Goal: Task Accomplishment & Management: Complete application form

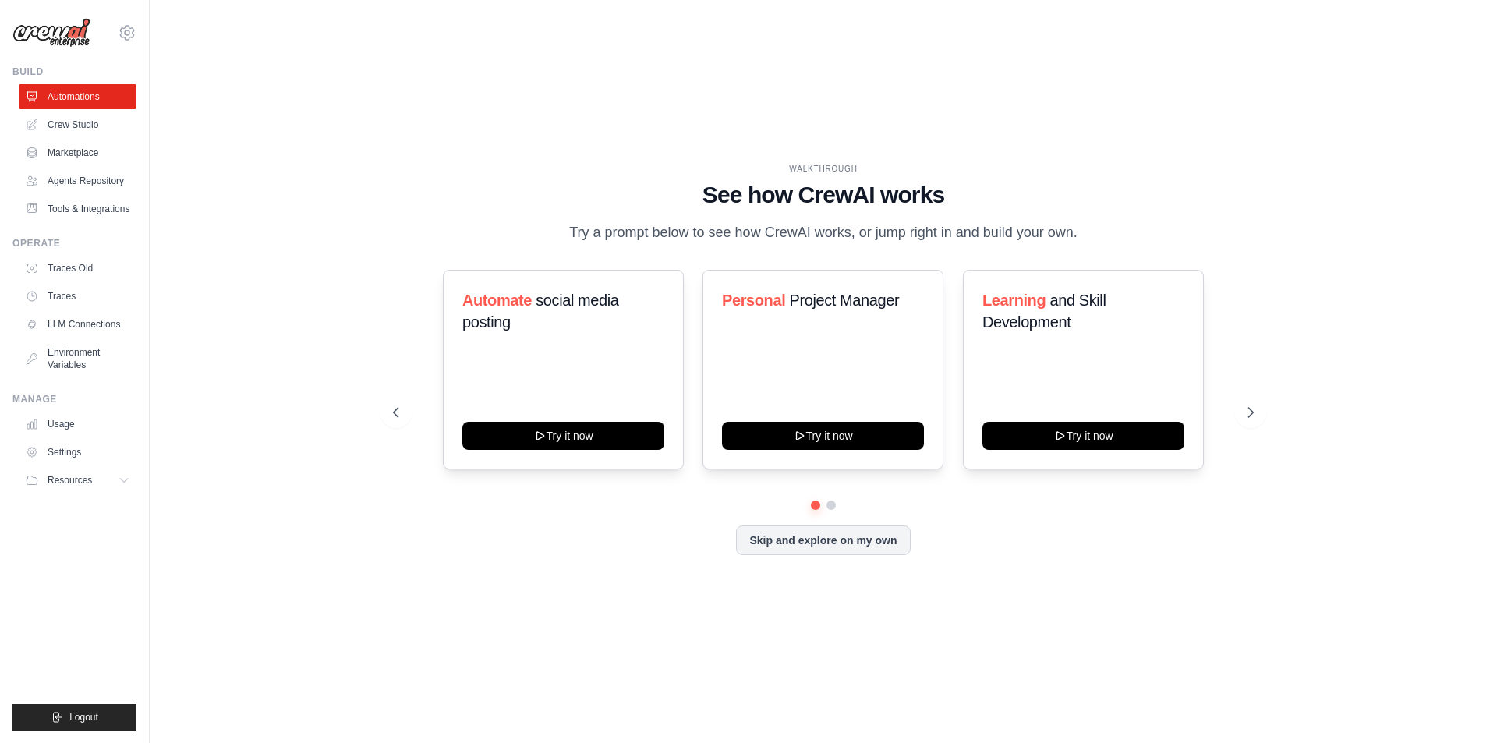
click at [388, 129] on div "WALKTHROUGH See how [PERSON_NAME] works Try a prompt below to see how [PERSON_N…" at bounding box center [824, 372] width 1298 height 712
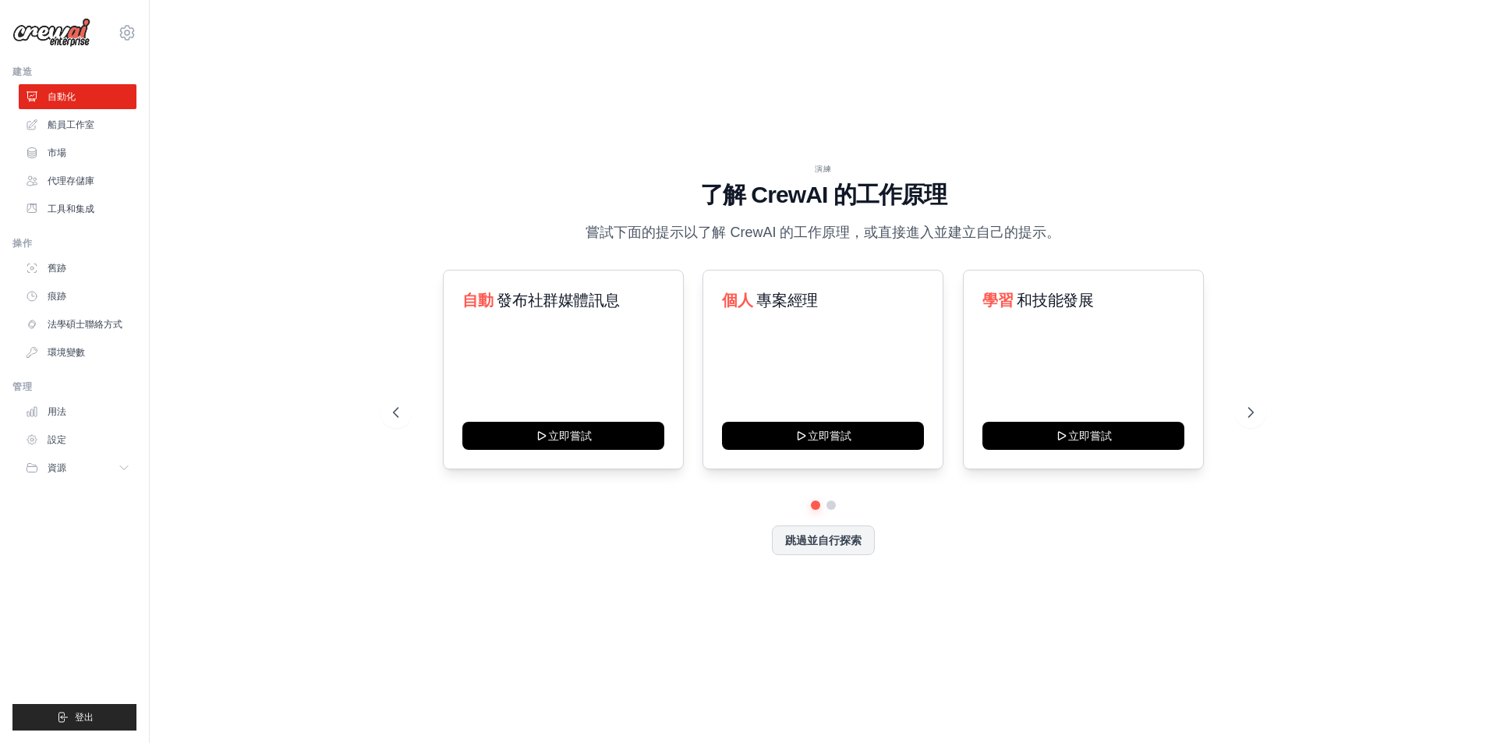
click at [285, 193] on div "演練 了解 [PERSON_NAME] 的工作原理 嘗試下面的提示以了解 [PERSON_NAME] 的工作原理，或直接進入並建立自己的提示。 自動 發布社群…" at bounding box center [824, 372] width 1298 height 712
click at [81, 92] on link "自動化" at bounding box center [79, 96] width 118 height 25
click at [86, 264] on link "舊跡" at bounding box center [79, 268] width 118 height 25
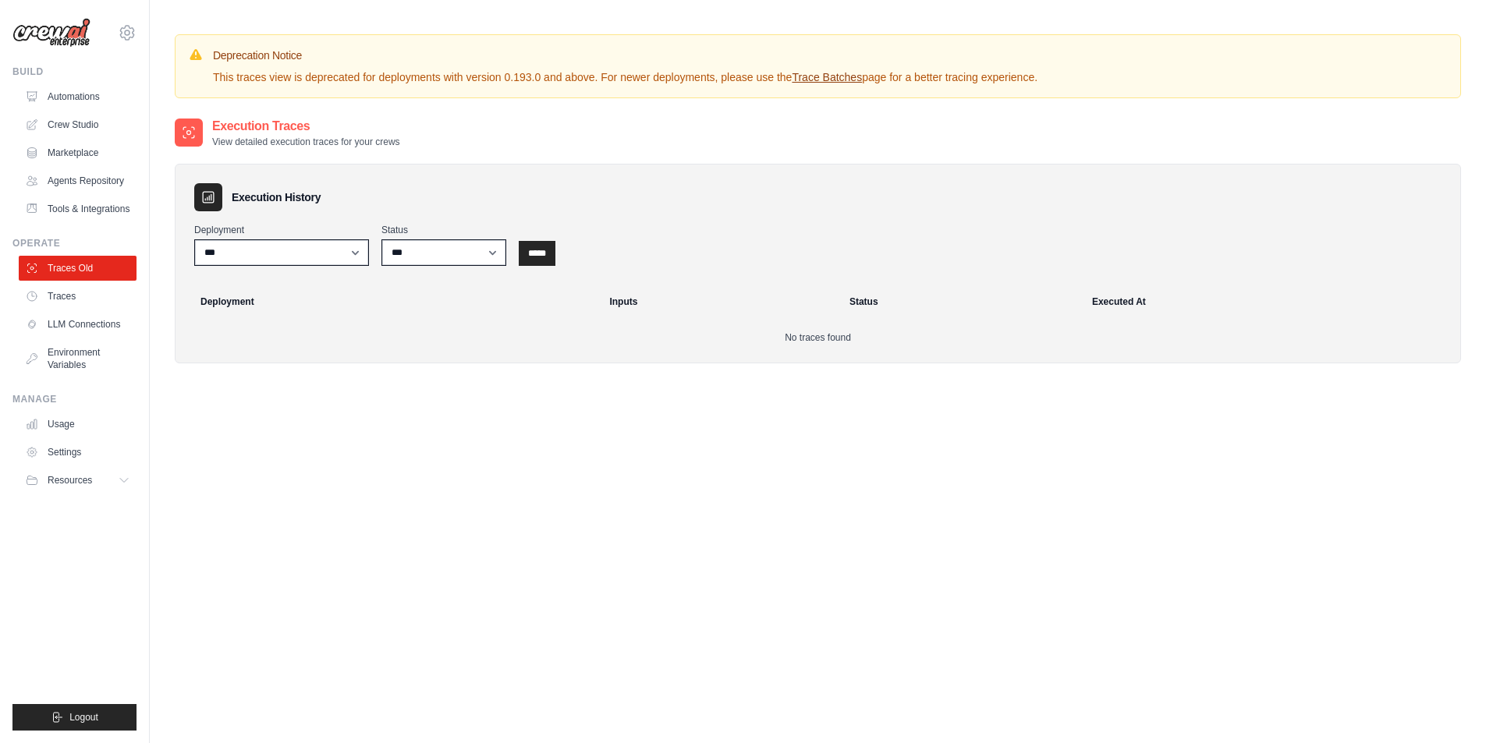
click at [218, 430] on div "Execution Traces View detailed execution traces for your crews Execution Histor…" at bounding box center [818, 488] width 1286 height 743
click at [264, 411] on div "Execution Traces View detailed execution traces for your crews Execution Histor…" at bounding box center [818, 488] width 1286 height 743
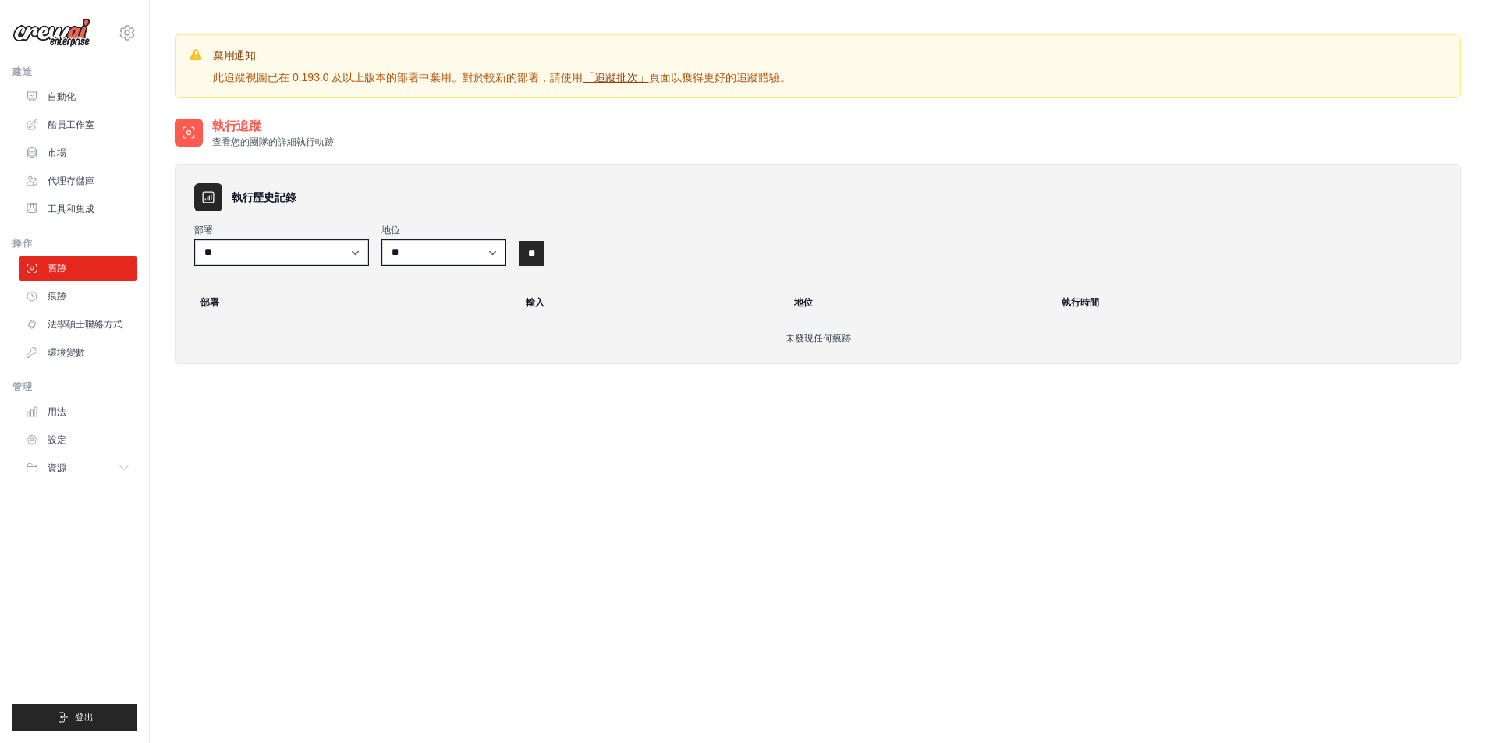
click at [652, 462] on div "執行追蹤 查看您的團隊的詳細執行軌跡 執行歷史記錄 部署 ** 地位 ** *** *** ** ** 部署 輸入 地位 執行時間 未發現任何痕跡" at bounding box center [818, 488] width 1286 height 743
click at [59, 127] on font "船員工作室" at bounding box center [72, 124] width 47 height 11
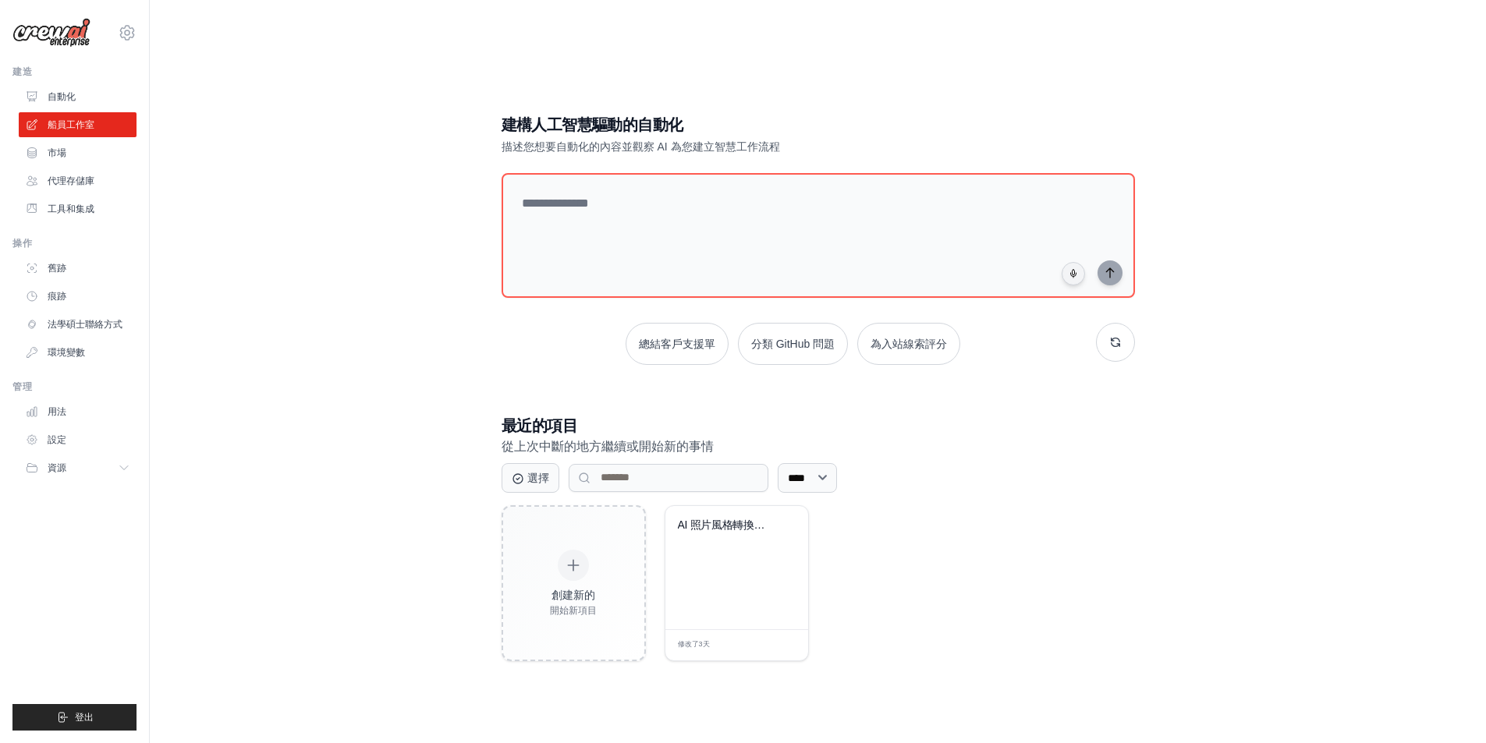
click at [258, 398] on div "建構人工智慧驅動的自動化 描述您想要自動化的內容並觀察 AI 為您建立智慧工作流程 總結客戶支援單 分類 GitHub 問題 為入站線索評分 最近的項目 從上…" at bounding box center [818, 387] width 1286 height 743
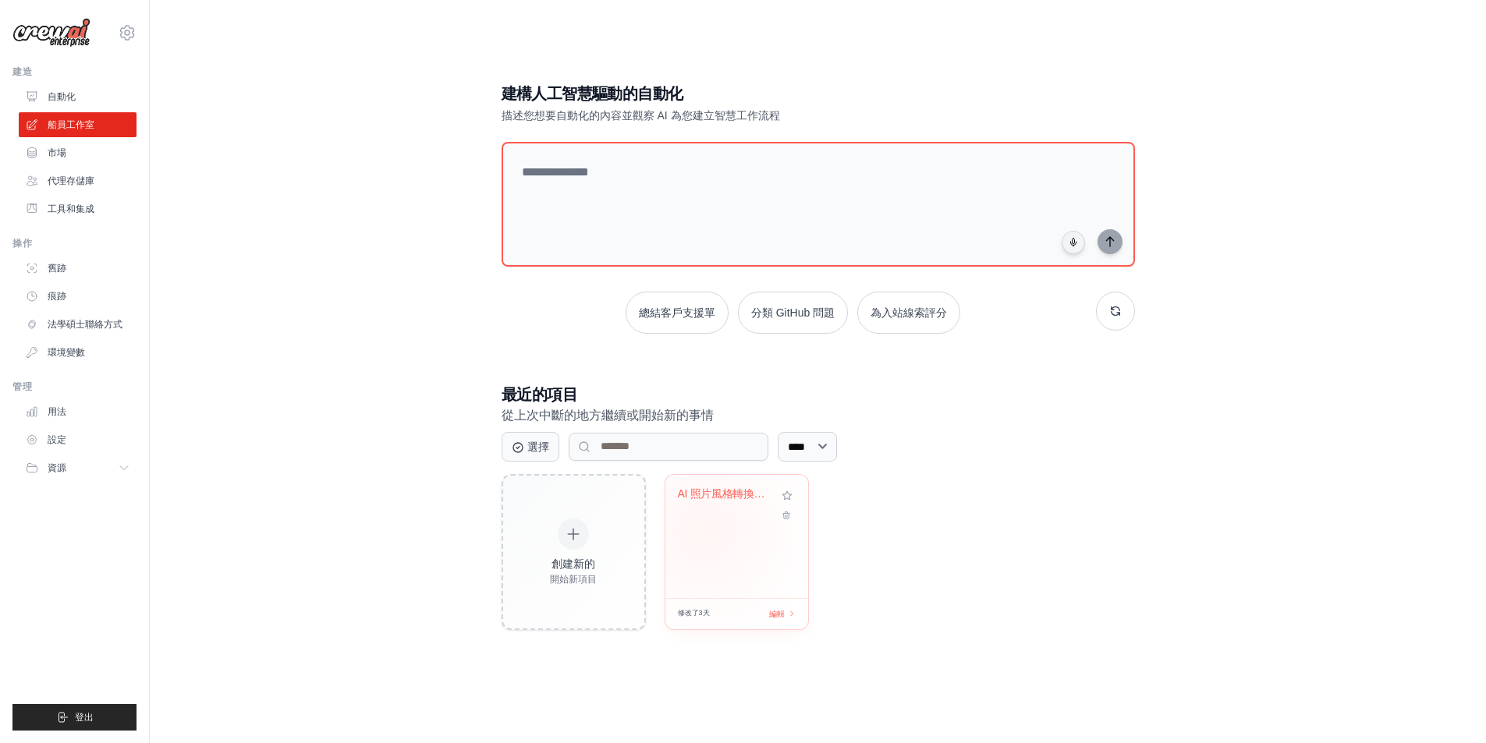
click at [705, 530] on div "AI 照片風格轉換器和創意..." at bounding box center [736, 536] width 143 height 123
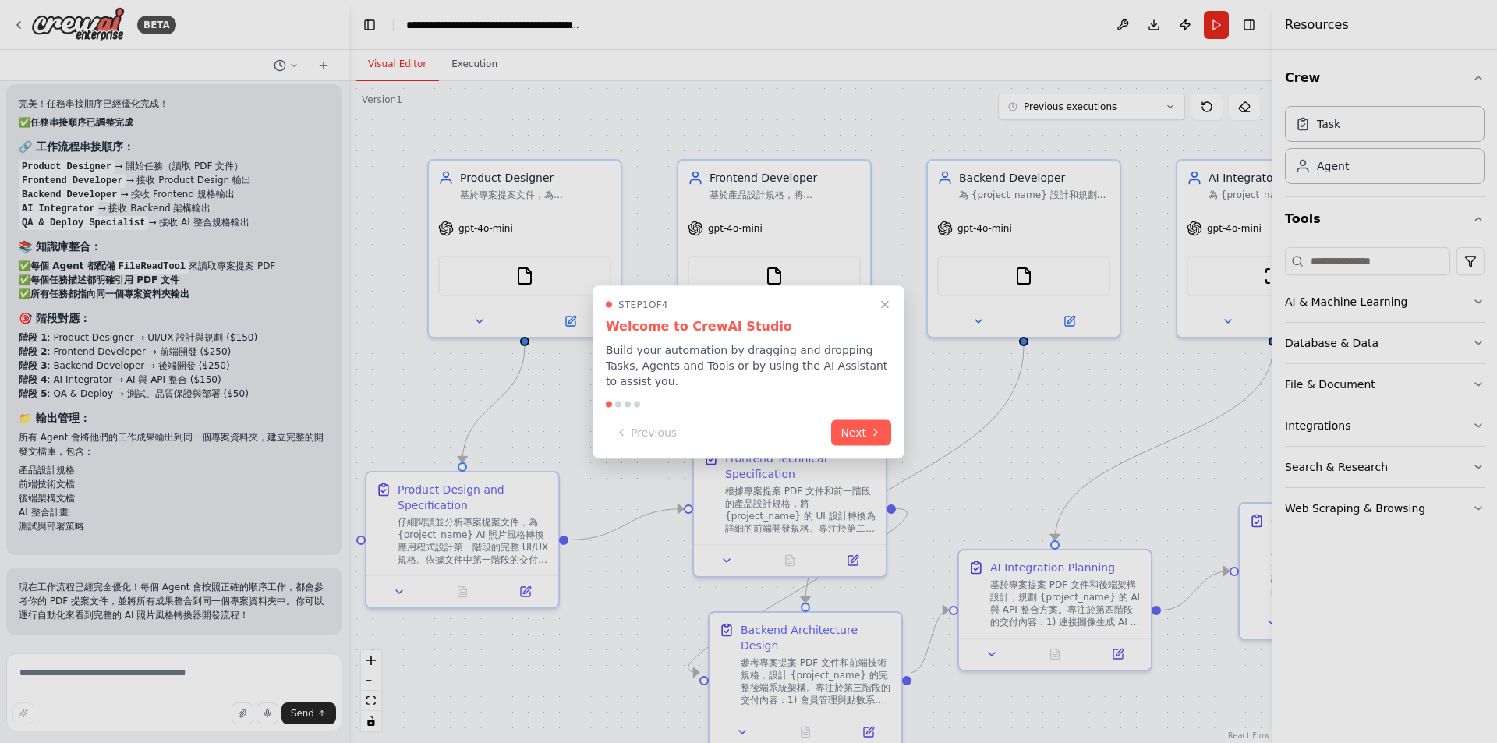
click at [836, 370] on p "Build your automation by dragging and dropping Tasks, Agents and Tools or by us…" at bounding box center [748, 365] width 285 height 47
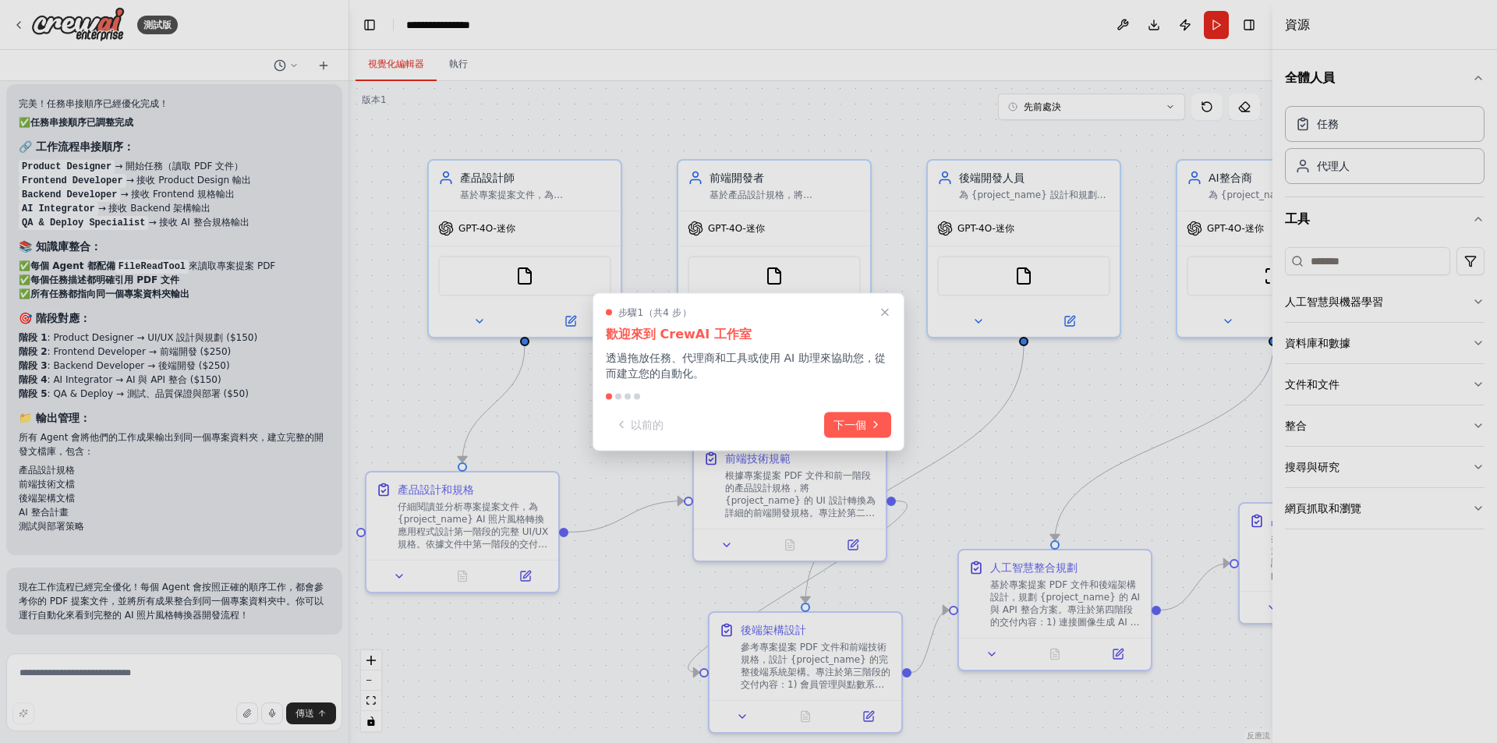
scroll to position [4124, 0]
click at [849, 425] on font "下一個" at bounding box center [850, 422] width 33 height 12
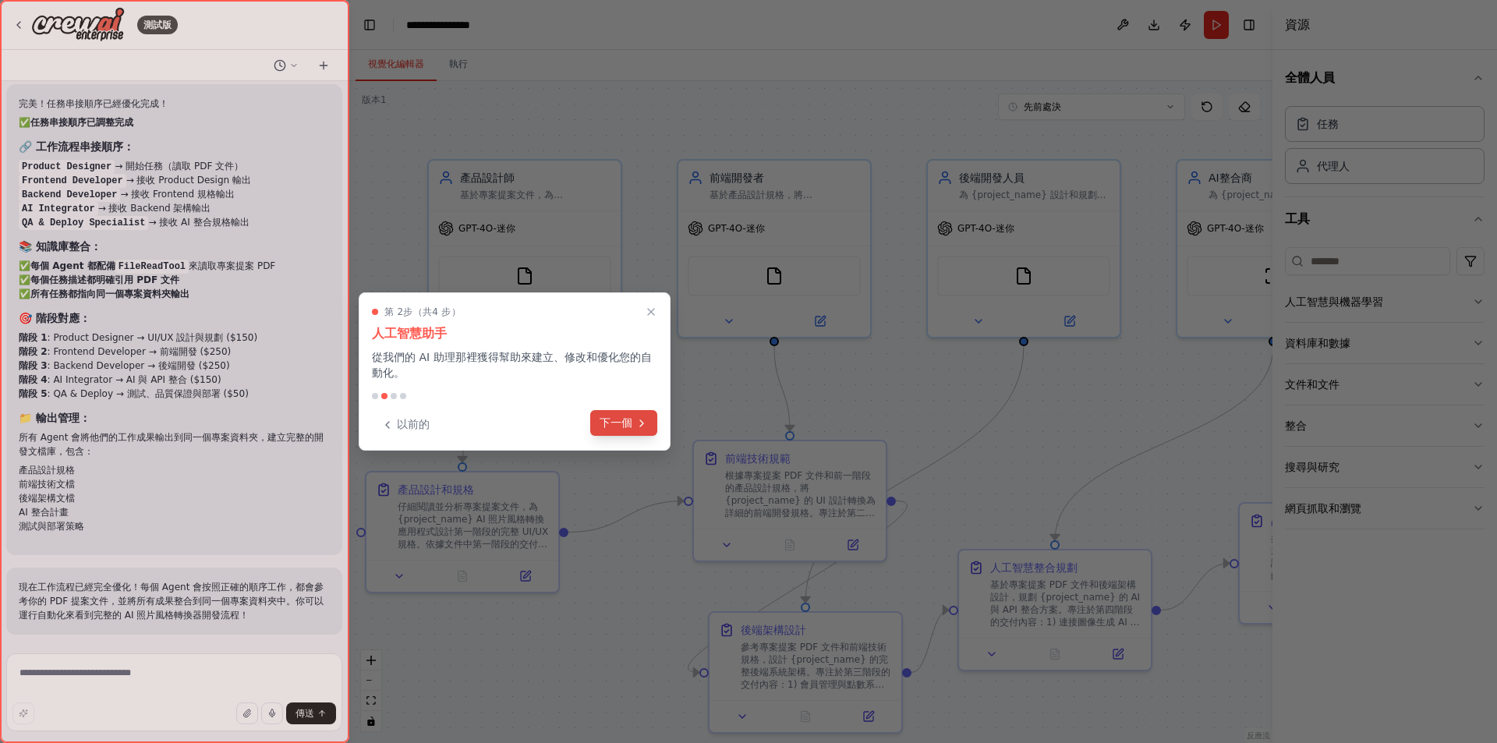
click at [633, 420] on button "下一個" at bounding box center [623, 423] width 67 height 26
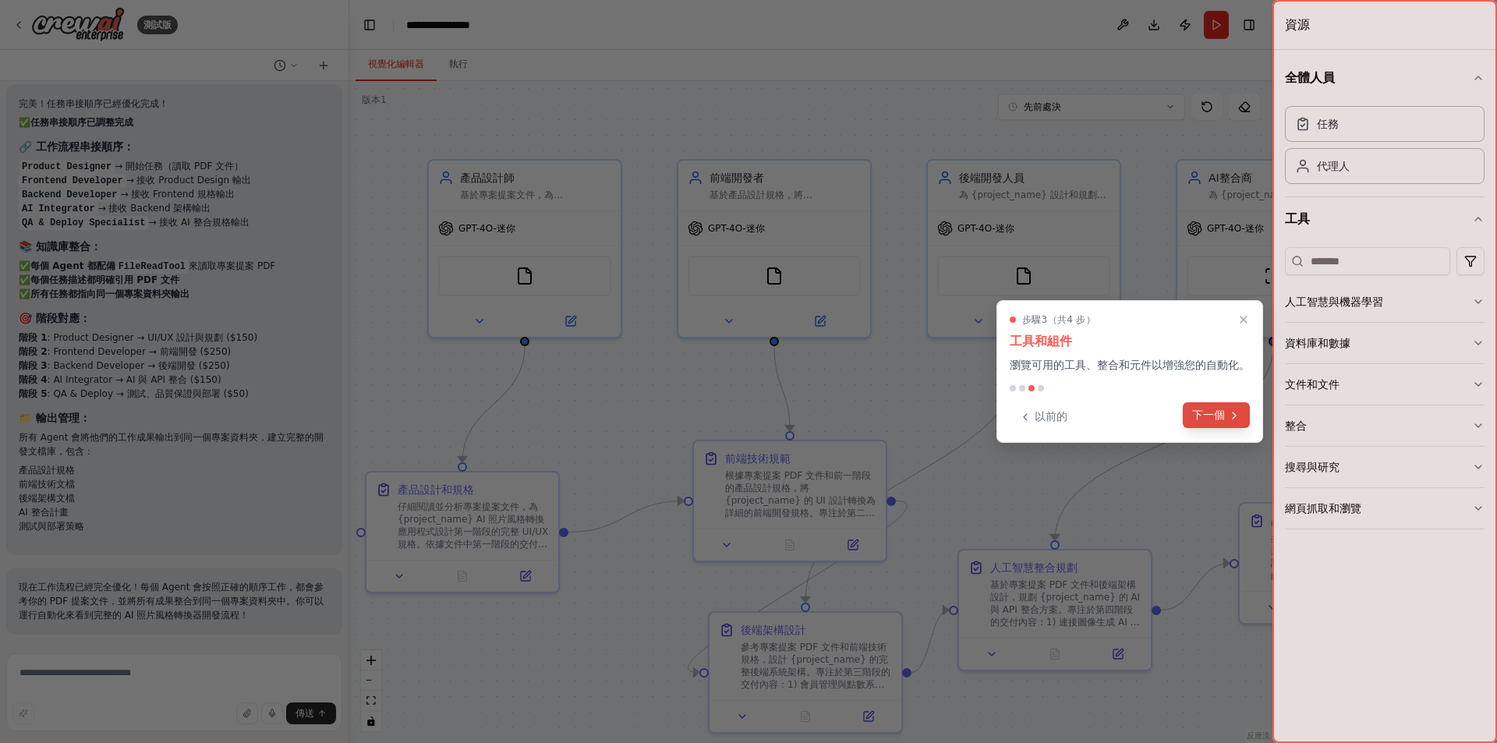
click at [1215, 414] on font "下一個" at bounding box center [1208, 415] width 33 height 12
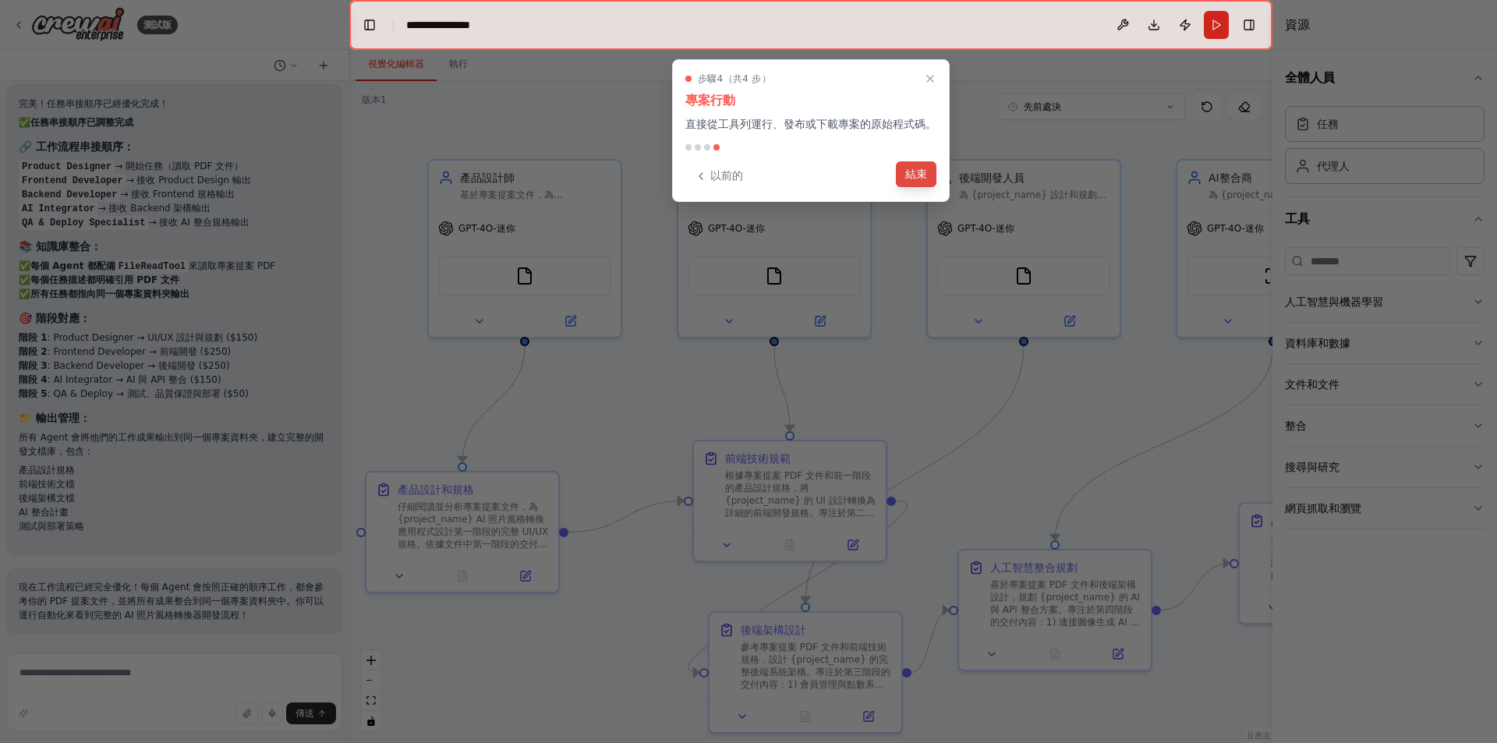
click at [908, 182] on button "結束" at bounding box center [916, 174] width 41 height 26
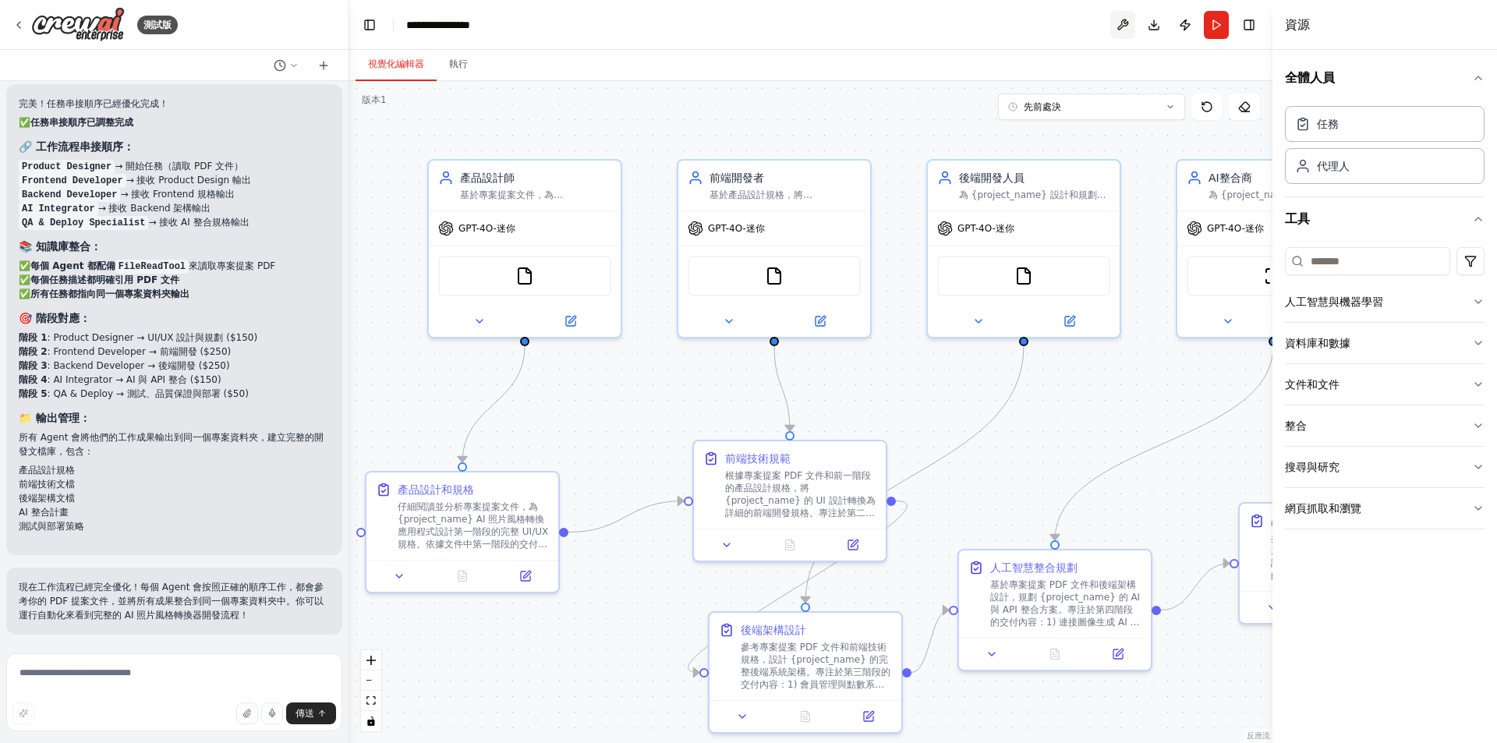
click at [1123, 16] on button at bounding box center [1122, 25] width 25 height 28
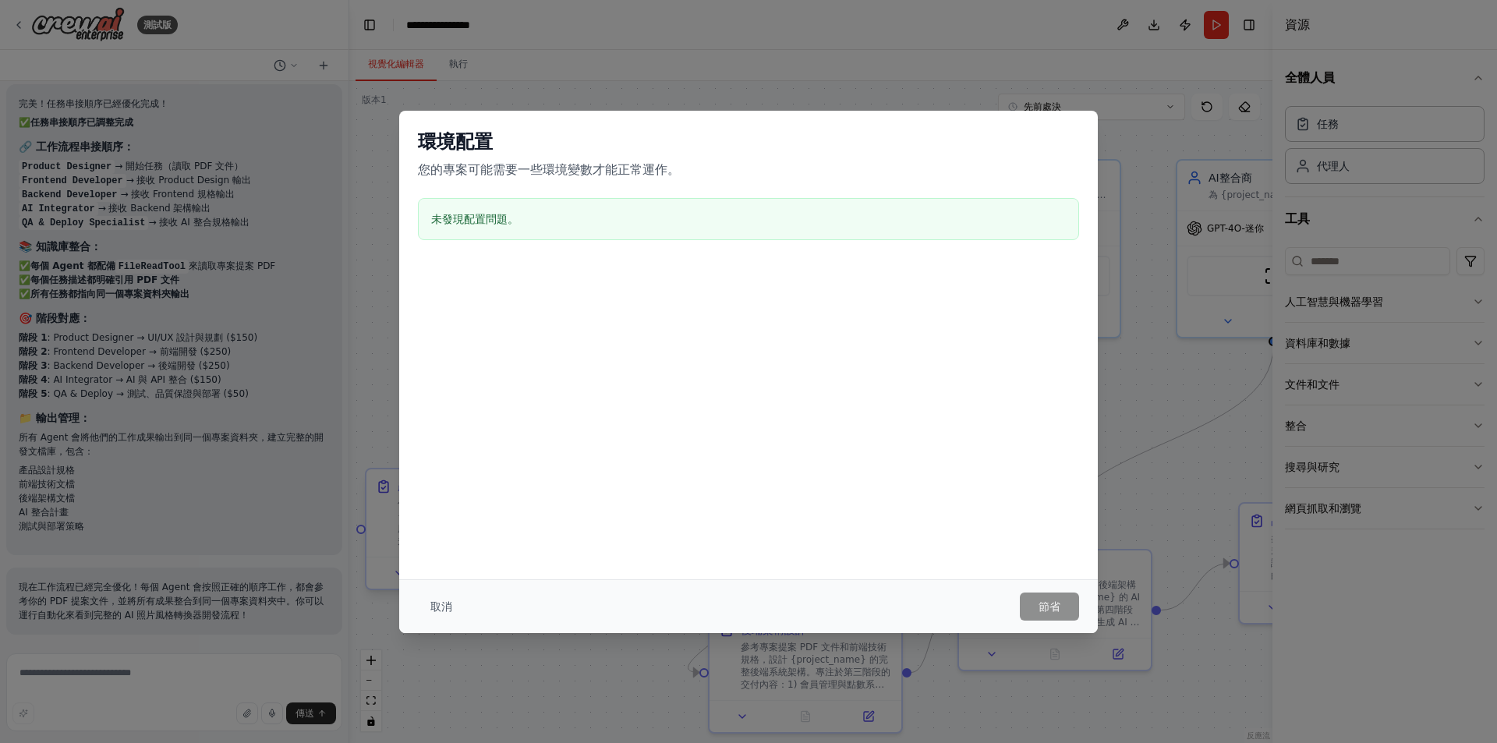
drag, startPoint x: 431, startPoint y: 599, endPoint x: 553, endPoint y: 554, distance: 129.8
click at [431, 600] on font "取消" at bounding box center [441, 606] width 22 height 12
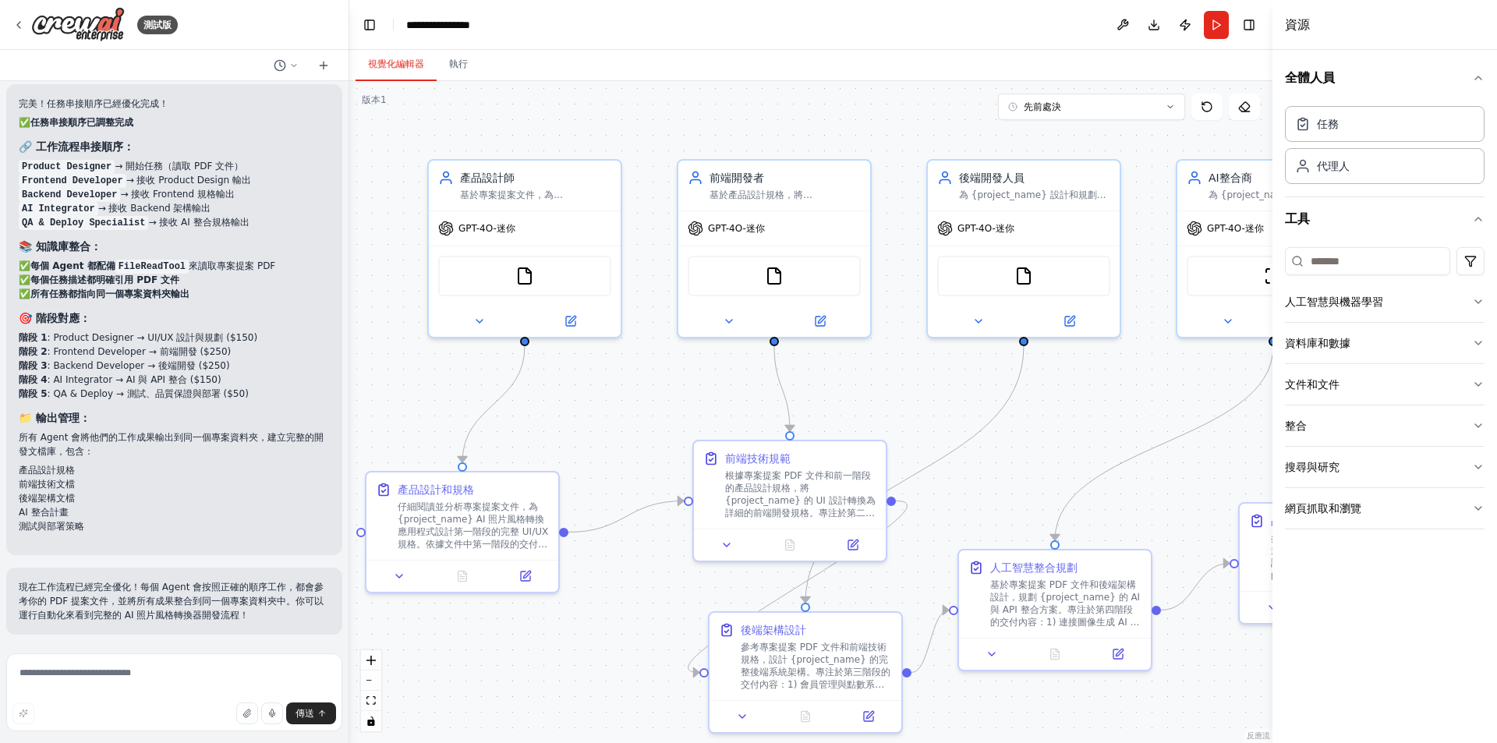
click at [1153, 28] on button "下載" at bounding box center [1154, 25] width 25 height 28
click at [1183, 23] on button "發布" at bounding box center [1185, 25] width 25 height 28
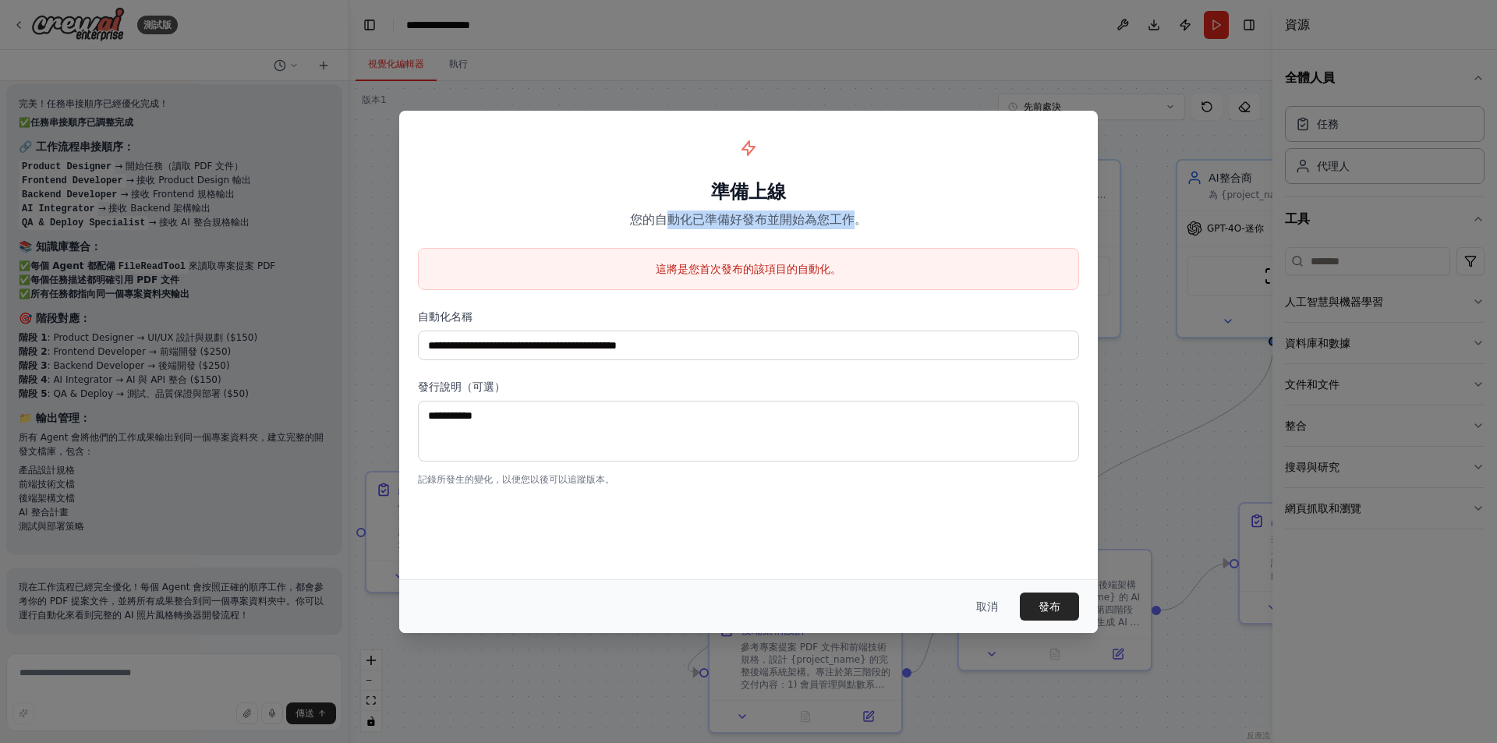
drag, startPoint x: 665, startPoint y: 214, endPoint x: 854, endPoint y: 225, distance: 189.0
click at [854, 225] on font "您的自動化已準備好發布並開始為您工作。" at bounding box center [748, 219] width 237 height 15
click at [983, 608] on font "取消" at bounding box center [987, 606] width 22 height 12
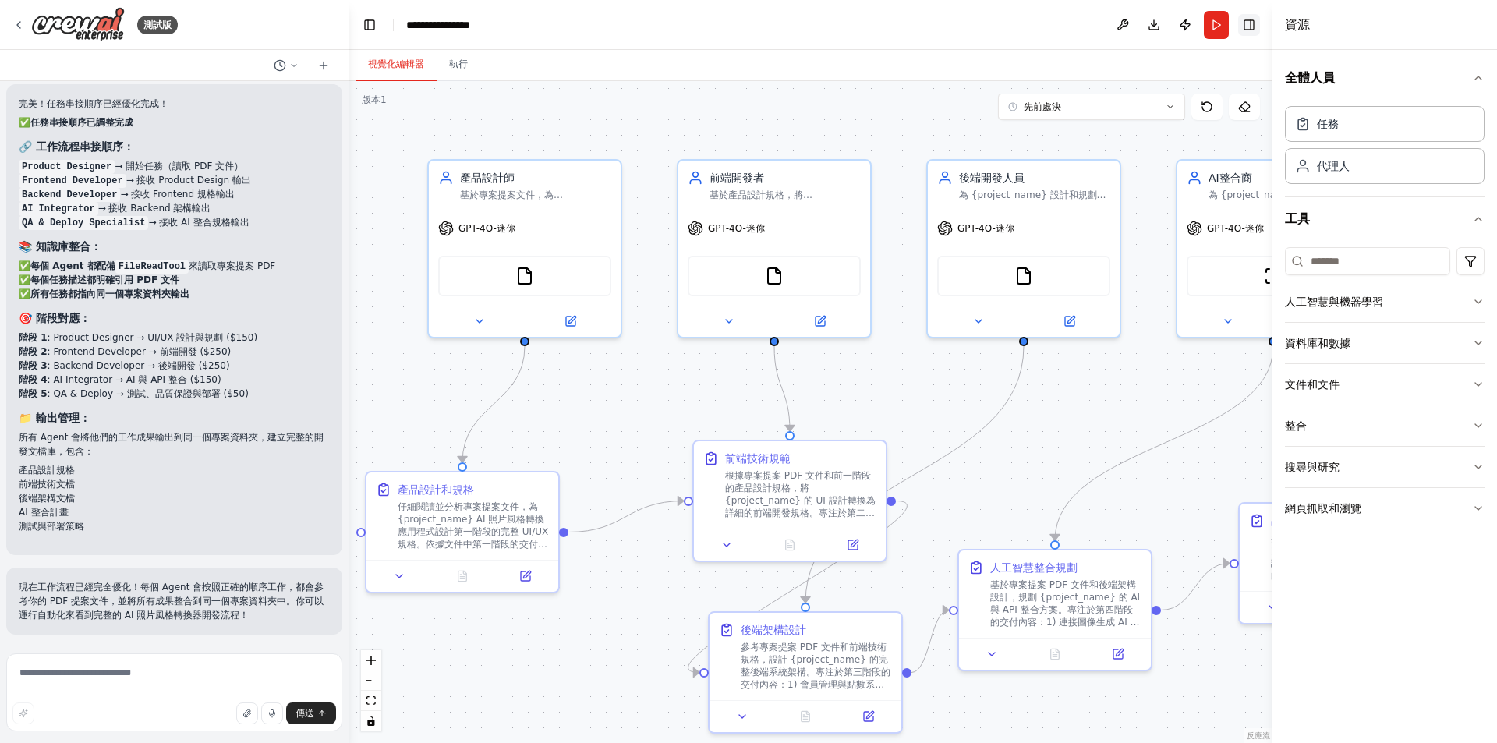
click at [1245, 23] on button "切換右側邊欄" at bounding box center [1249, 25] width 22 height 22
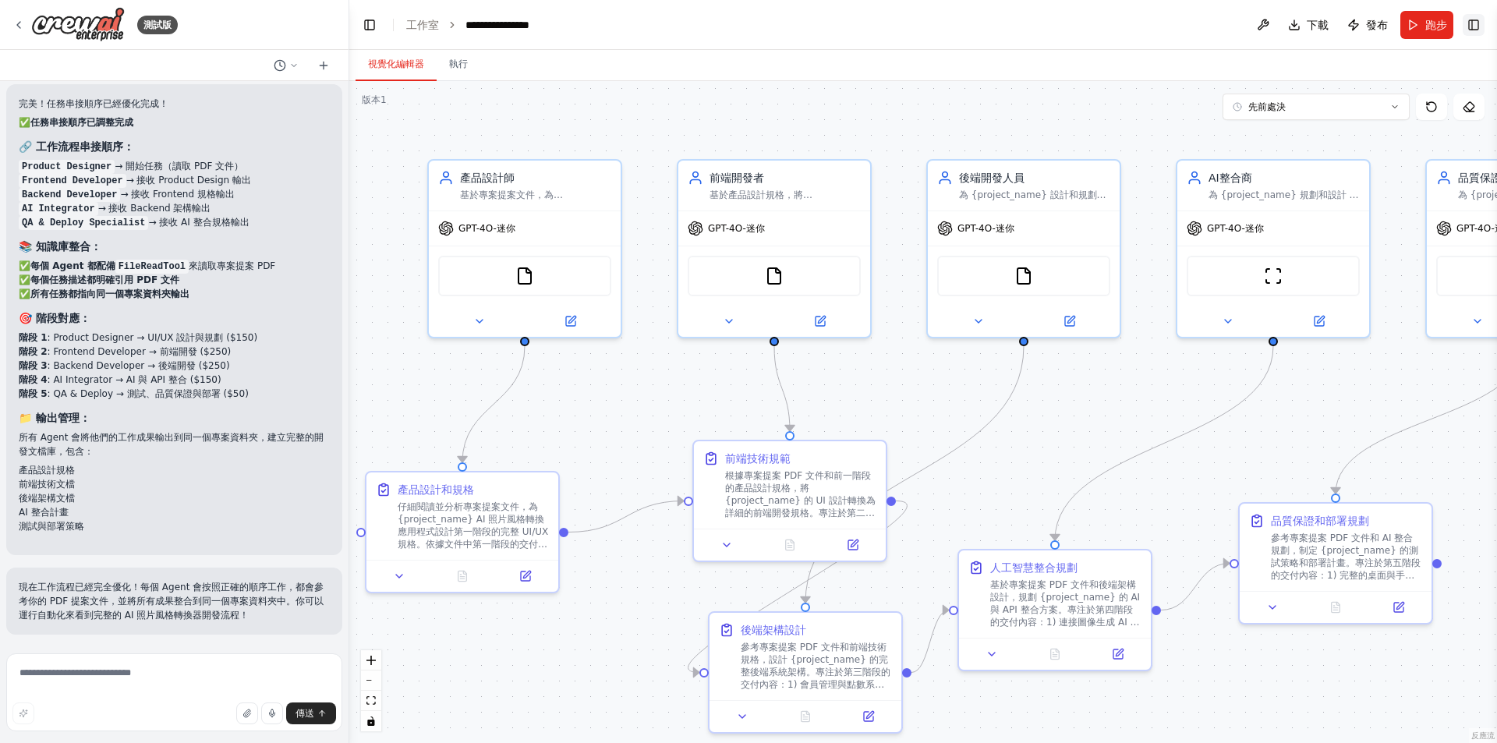
click at [1476, 23] on button "切換右側邊欄" at bounding box center [1474, 25] width 22 height 22
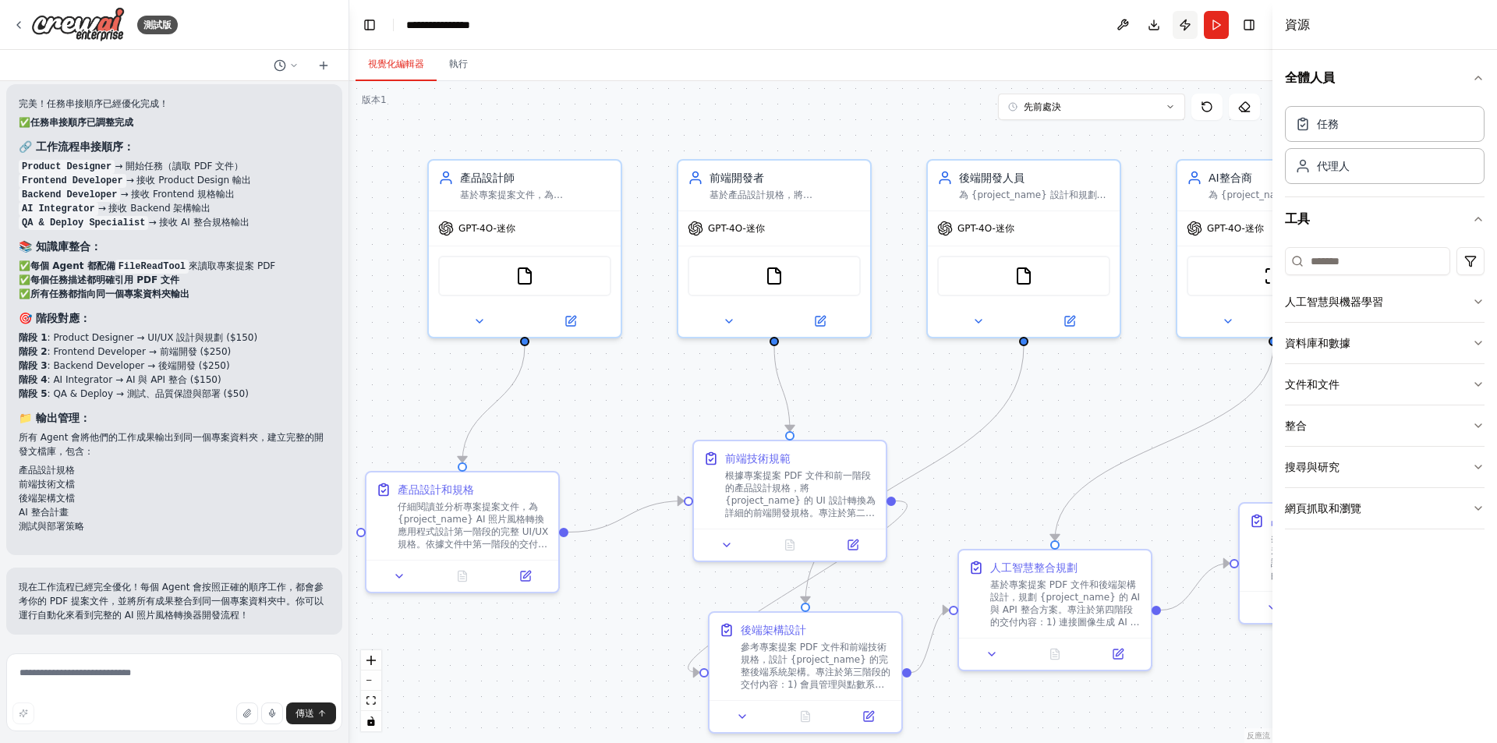
click at [1192, 26] on button "發布" at bounding box center [1185, 25] width 25 height 28
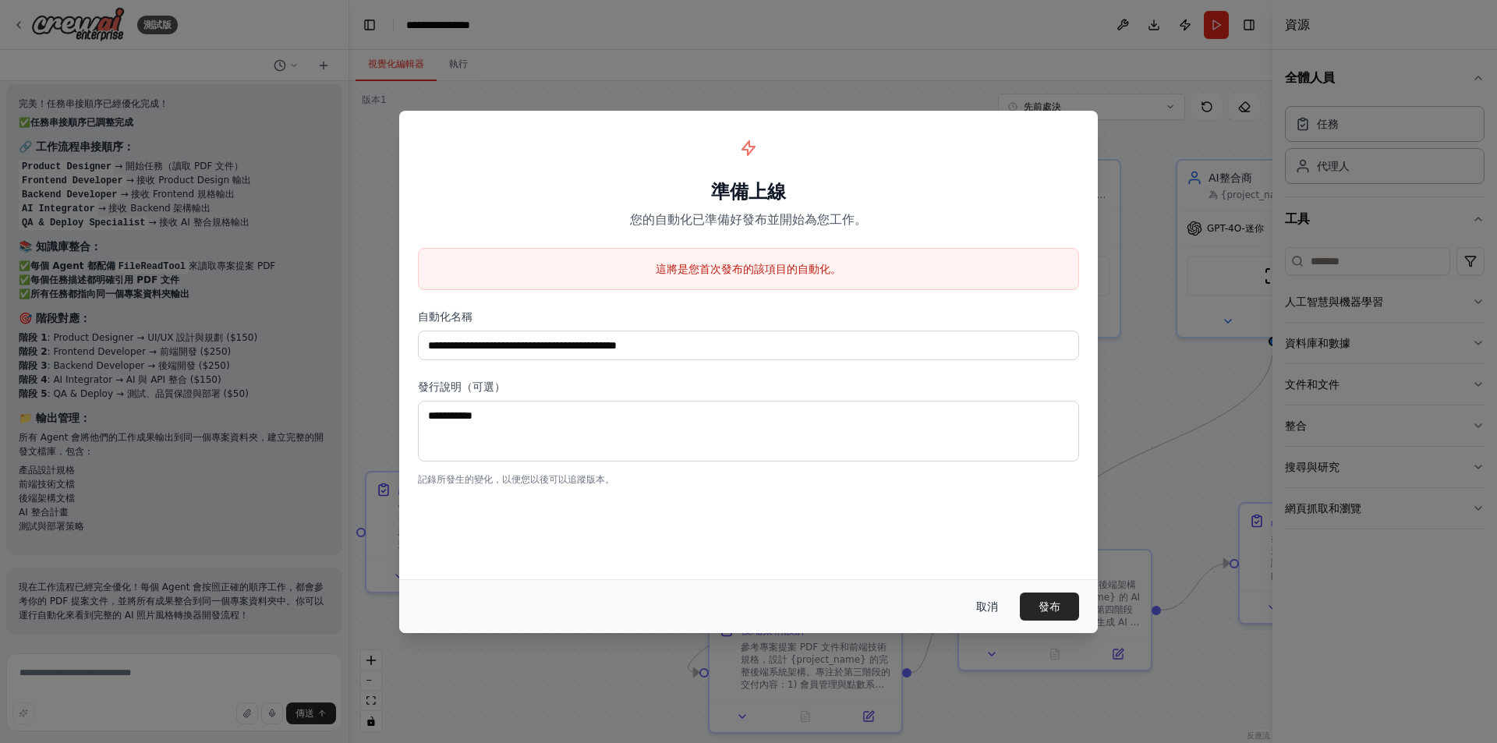
click at [995, 603] on font "取消" at bounding box center [987, 606] width 22 height 12
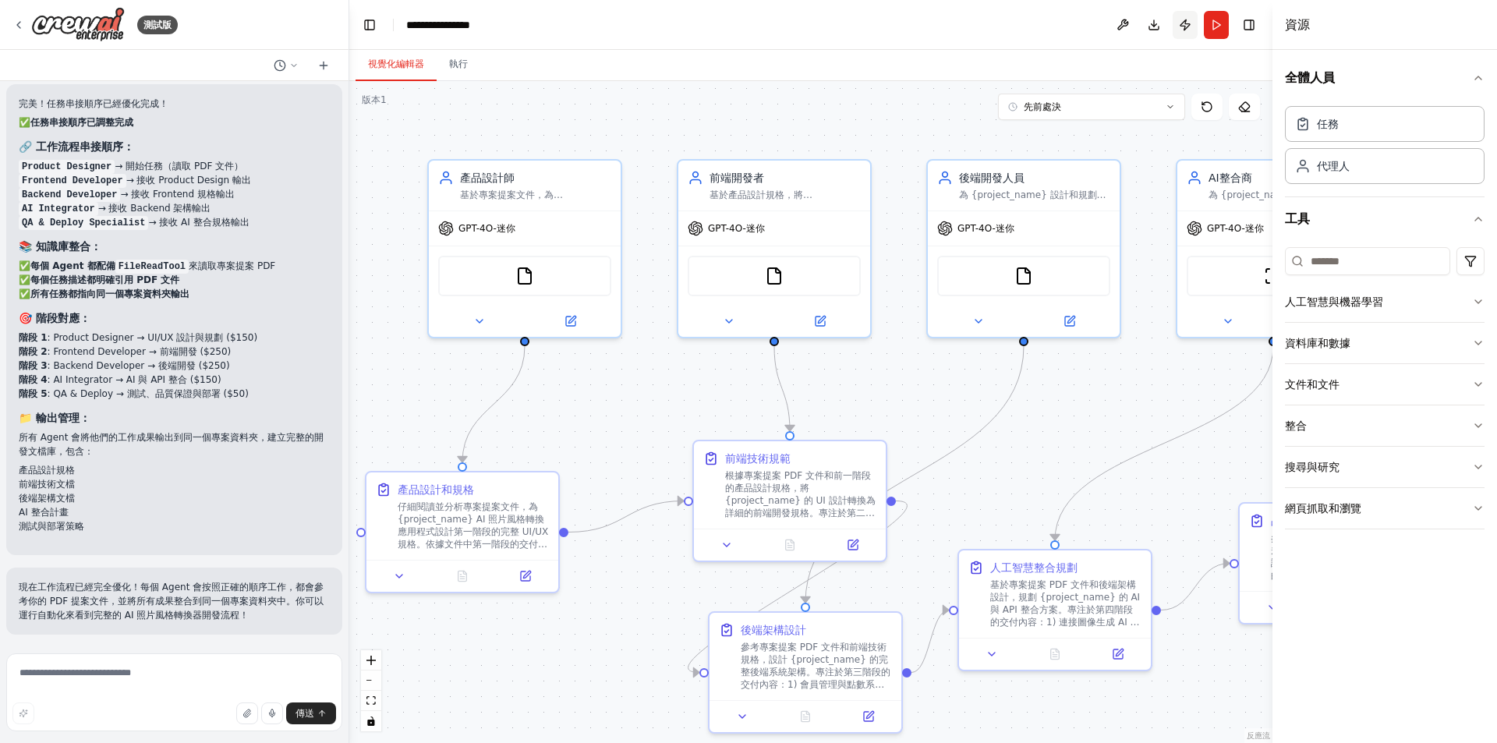
click at [1186, 33] on button "發布" at bounding box center [1185, 25] width 25 height 28
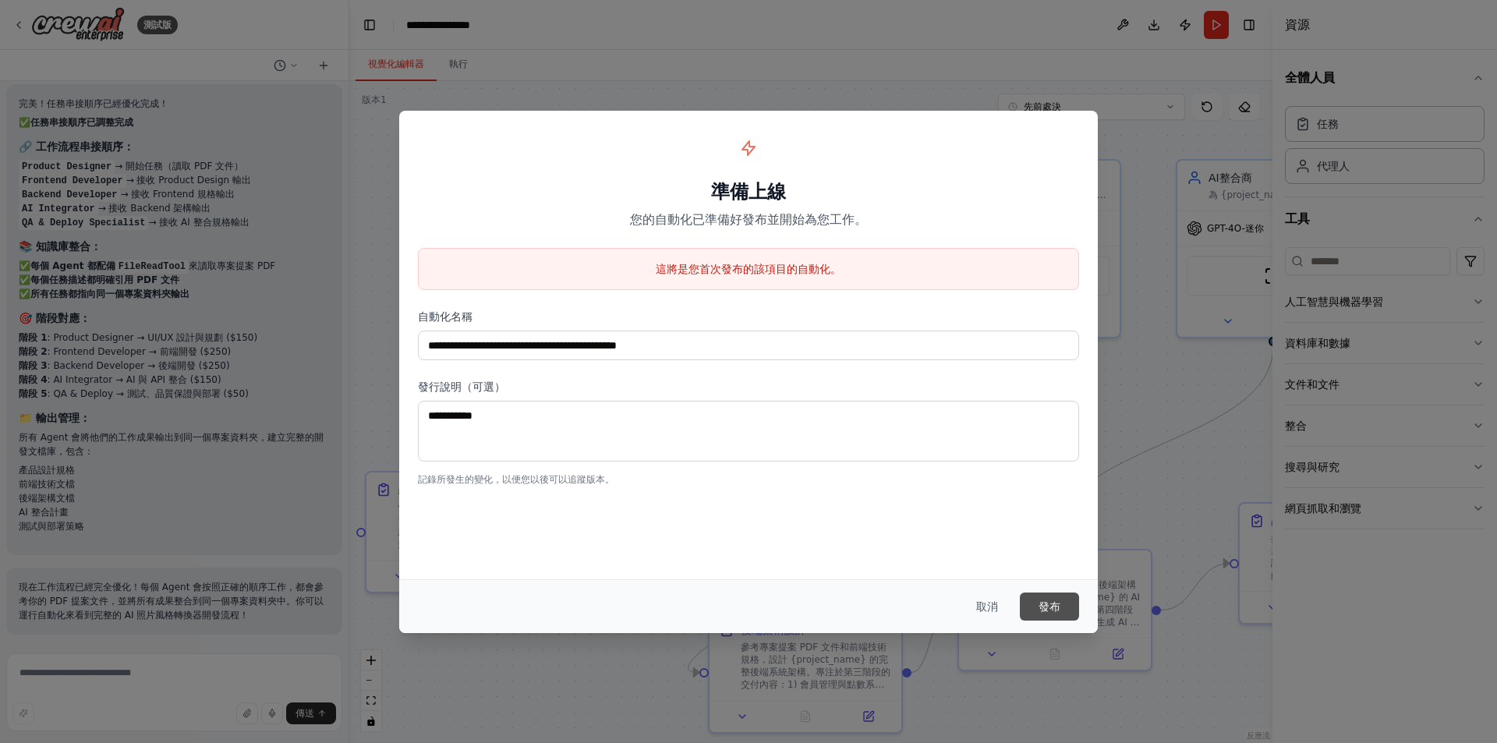
click at [1051, 604] on font "發布" at bounding box center [1050, 606] width 22 height 12
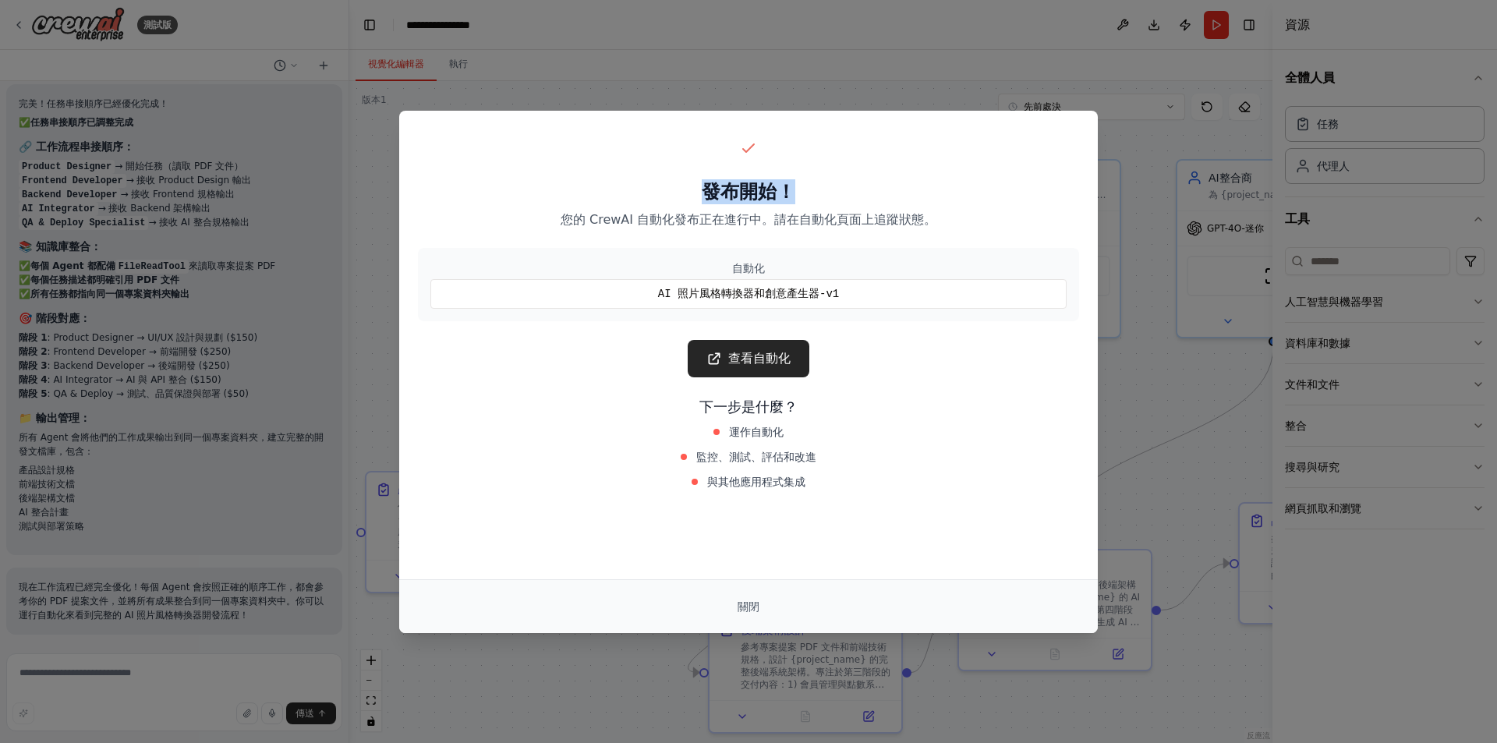
drag, startPoint x: 682, startPoint y: 186, endPoint x: 811, endPoint y: 186, distance: 128.7
click at [811, 186] on h2 "發布 開始！" at bounding box center [748, 191] width 661 height 25
drag, startPoint x: 557, startPoint y: 214, endPoint x: 983, endPoint y: 214, distance: 426.6
click at [983, 214] on p "您的 CrewAI 自動化發布正在進行中。請在自動化頁面上追蹤狀態。" at bounding box center [748, 220] width 661 height 19
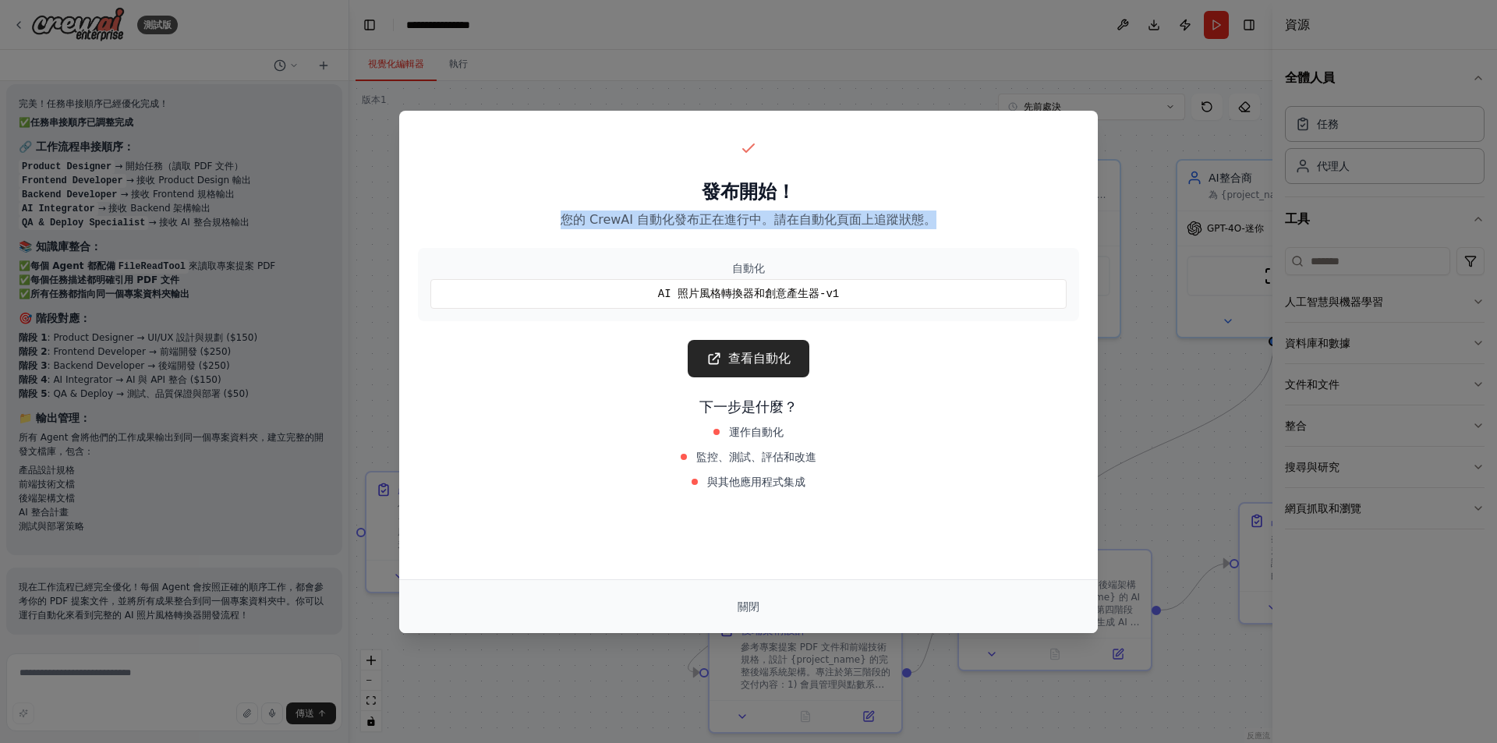
click at [983, 214] on p "您的 CrewAI 自動化發布正在進行中。請在自動化頁面上追蹤狀態。" at bounding box center [748, 220] width 661 height 19
click at [746, 406] on font "下一步是什麼？" at bounding box center [748, 406] width 98 height 16
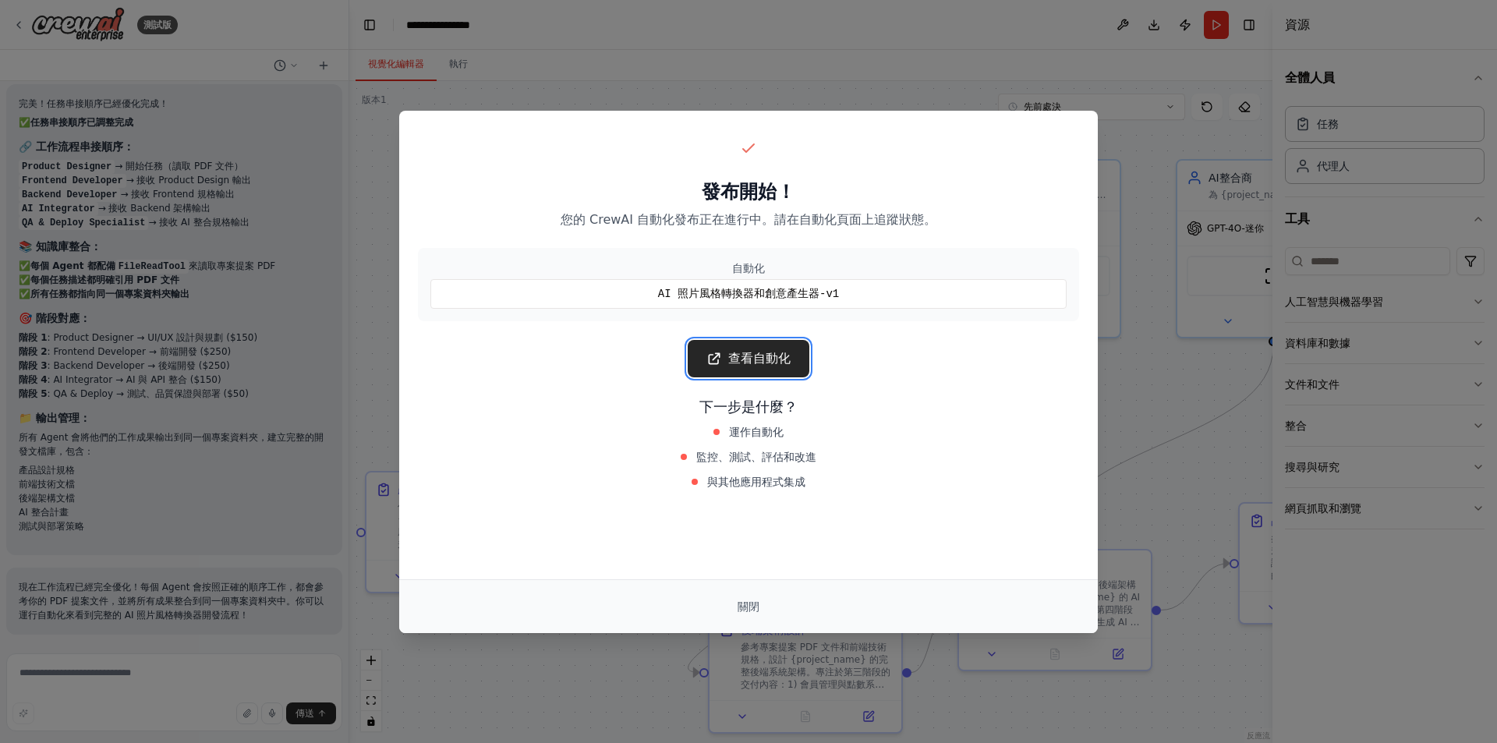
click at [738, 353] on font "查看自動化" at bounding box center [759, 358] width 62 height 15
drag, startPoint x: 763, startPoint y: 607, endPoint x: 809, endPoint y: 395, distance: 216.3
click at [809, 395] on div "發布 開始！ 您的 CrewAI 自動化發布正在進行中。請在自動化頁面上追蹤狀態。 自動化 AI 照片風格轉換器和創意產生器-v1 查看自動化 下一步是什麼？…" at bounding box center [748, 372] width 699 height 522
click at [788, 292] on font "AI 照片風格轉換器和創意產生器-v1" at bounding box center [748, 294] width 181 height 12
click at [760, 297] on font "AI 照片風格轉換器和創意產生器-v1" at bounding box center [748, 294] width 181 height 12
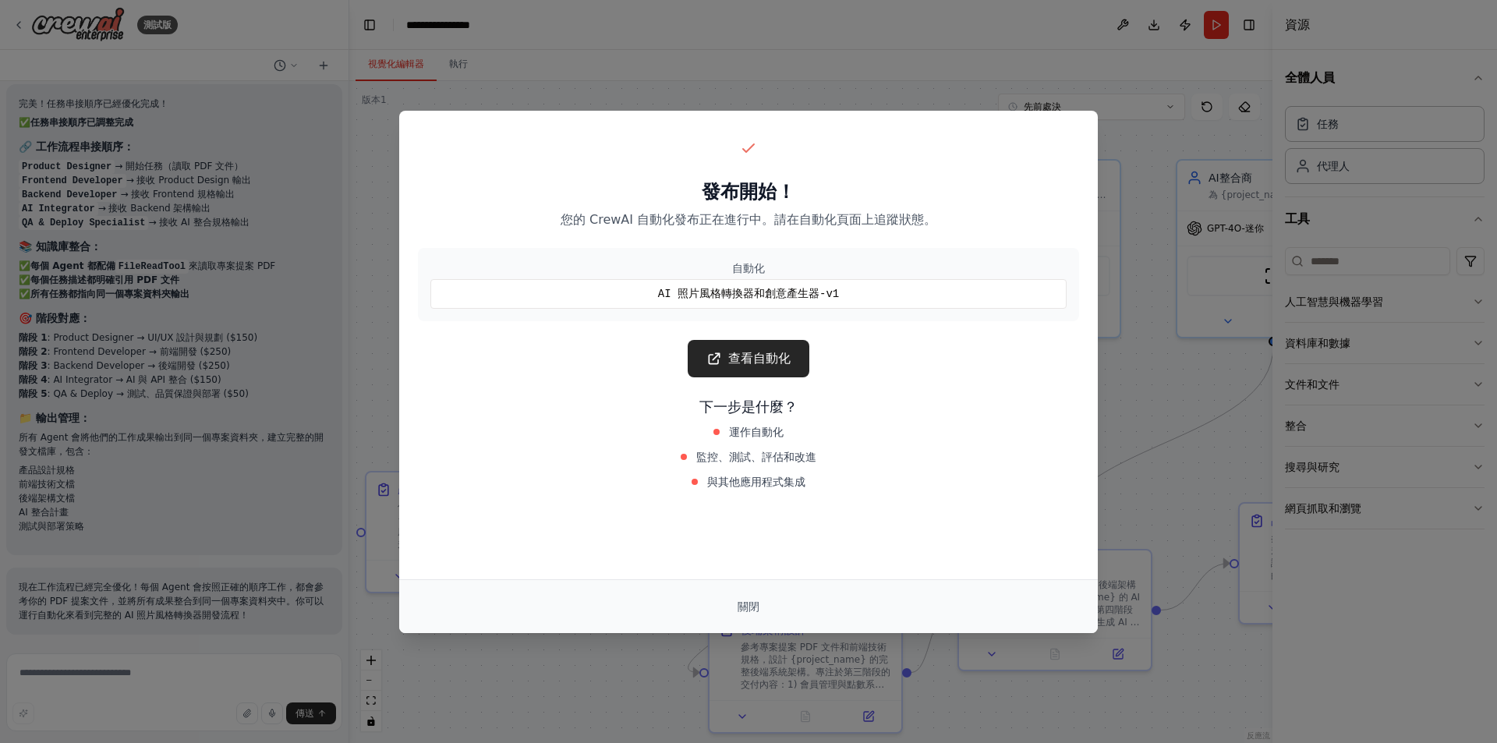
click at [738, 298] on font "AI 照片風格轉換器和創意產生器-v1" at bounding box center [748, 294] width 181 height 12
click at [749, 600] on font "關閉" at bounding box center [749, 606] width 22 height 12
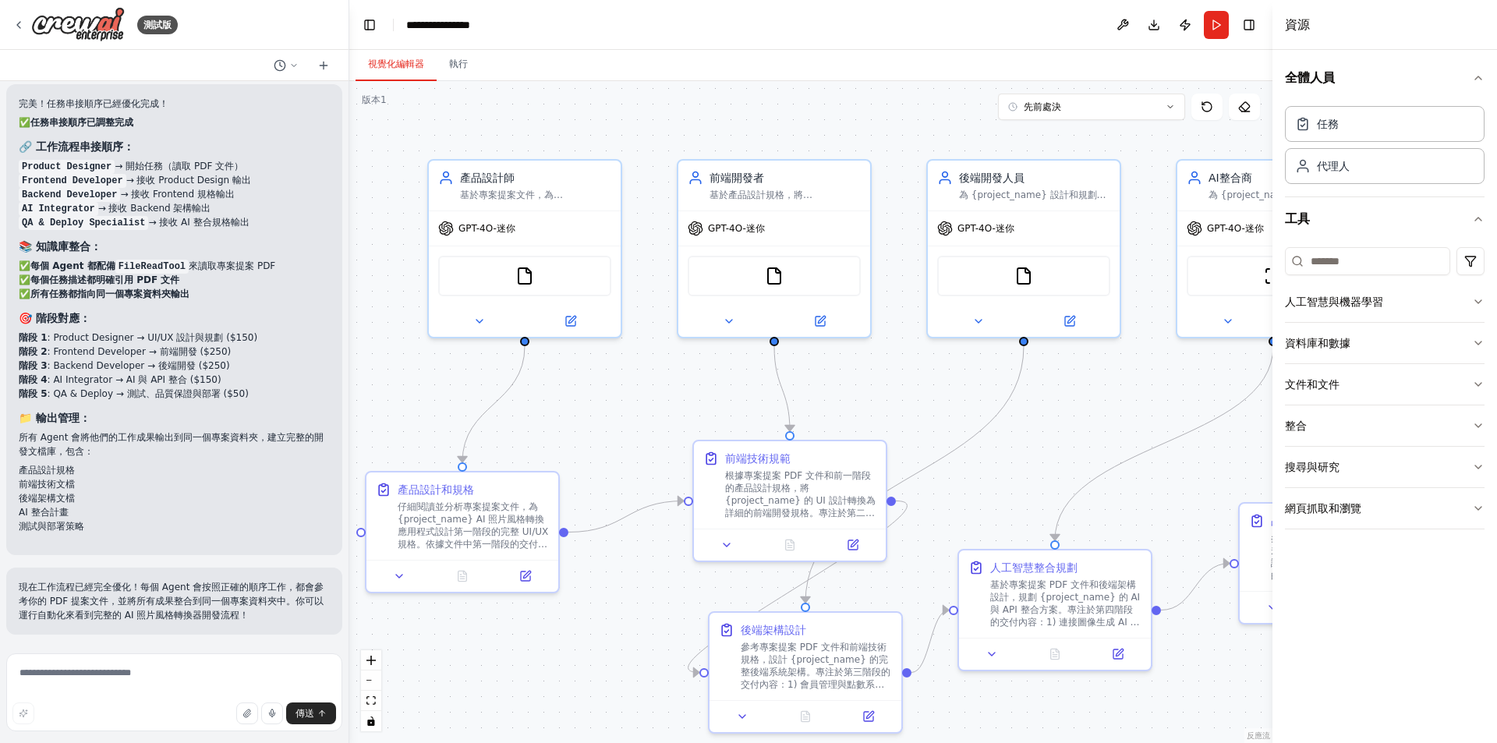
click at [623, 391] on div ".deletable-edge-delete-btn { width: 20px; height: 20px; border: 0px solid #ffff…" at bounding box center [810, 412] width 923 height 662
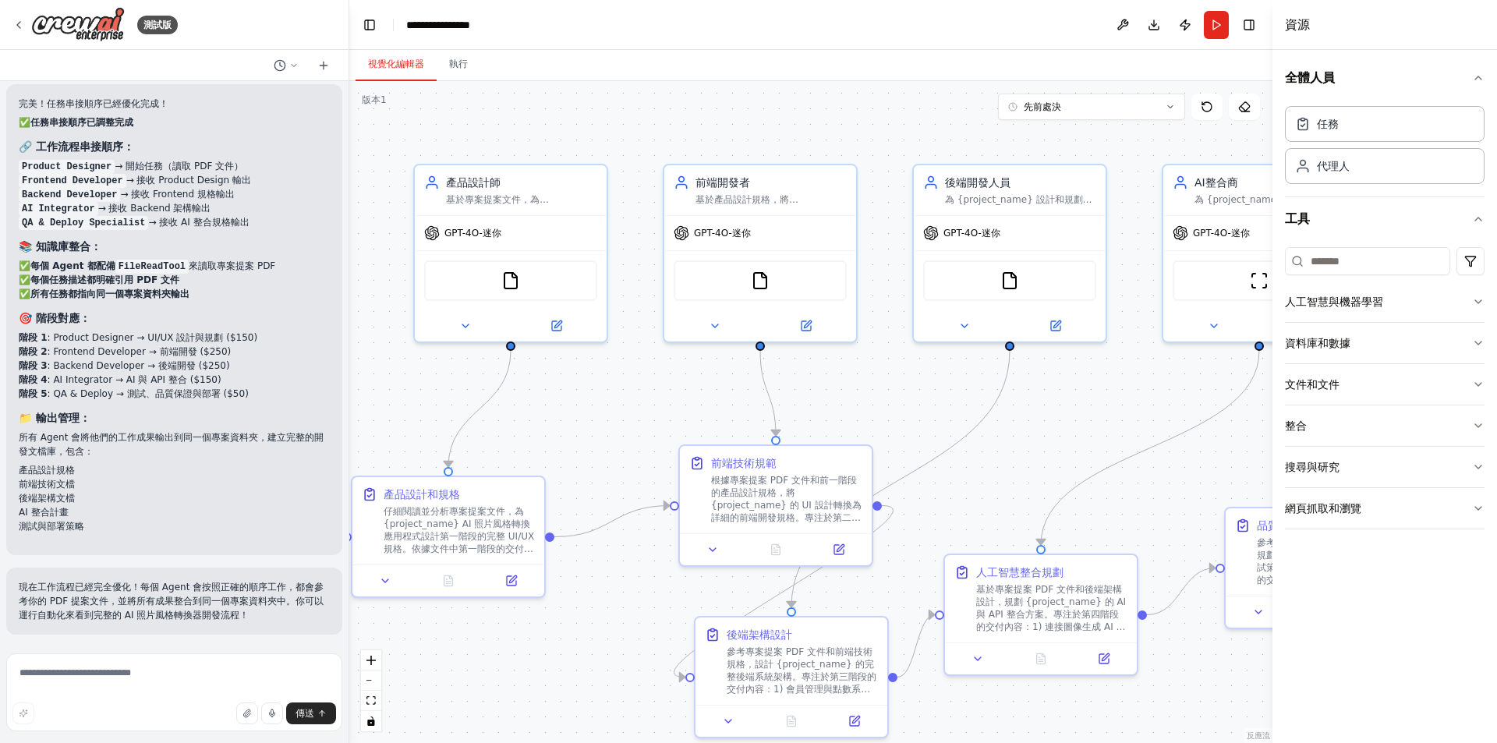
drag, startPoint x: 627, startPoint y: 391, endPoint x: 609, endPoint y: 398, distance: 19.3
click at [609, 398] on div ".deletable-edge-delete-btn { width: 20px; height: 20px; border: 0px solid #ffff…" at bounding box center [810, 412] width 923 height 662
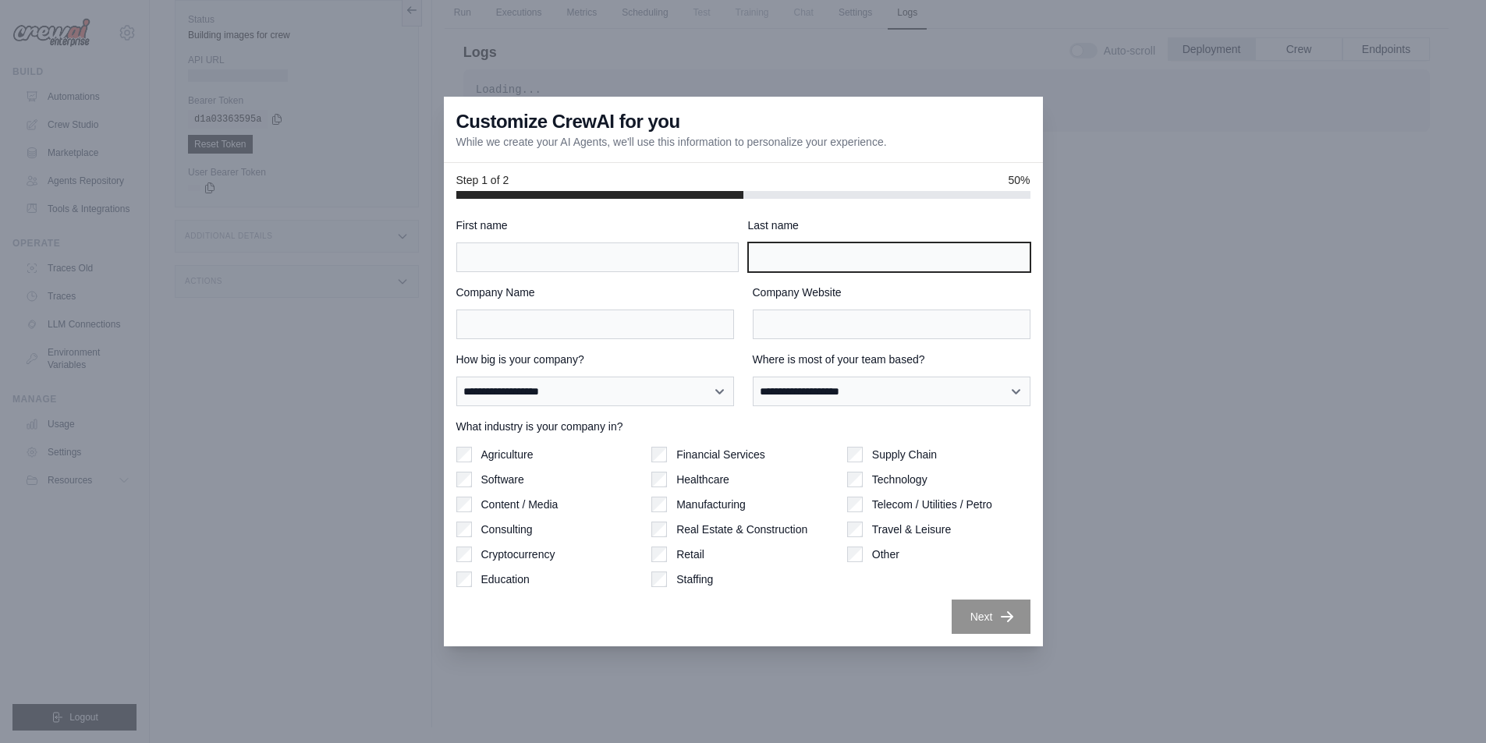
click at [905, 243] on input "Last name" at bounding box center [889, 258] width 282 height 30
drag, startPoint x: 905, startPoint y: 243, endPoint x: 905, endPoint y: 215, distance: 27.3
click at [905, 215] on div "**********" at bounding box center [743, 423] width 599 height 448
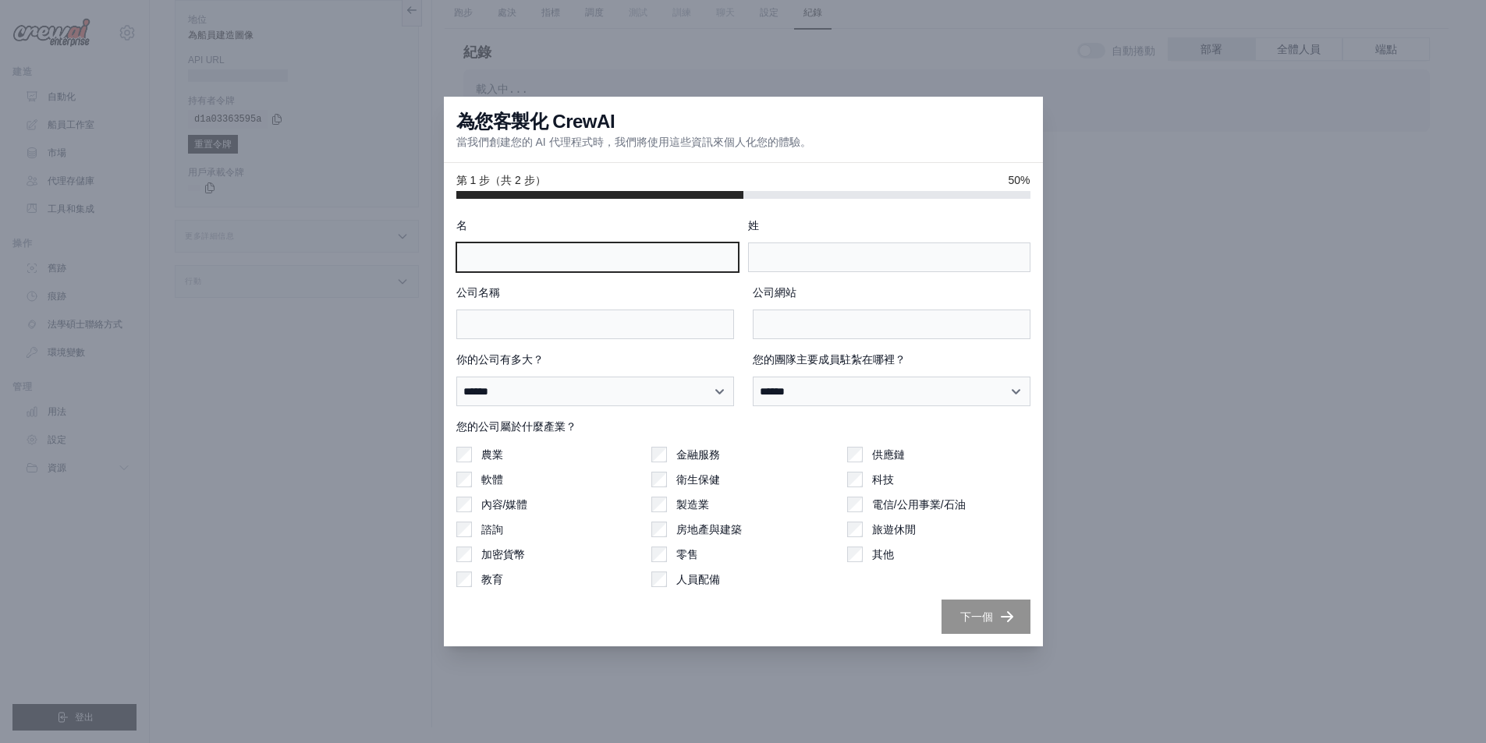
click at [650, 260] on input "名" at bounding box center [597, 258] width 282 height 30
type input "*"
type input "*******"
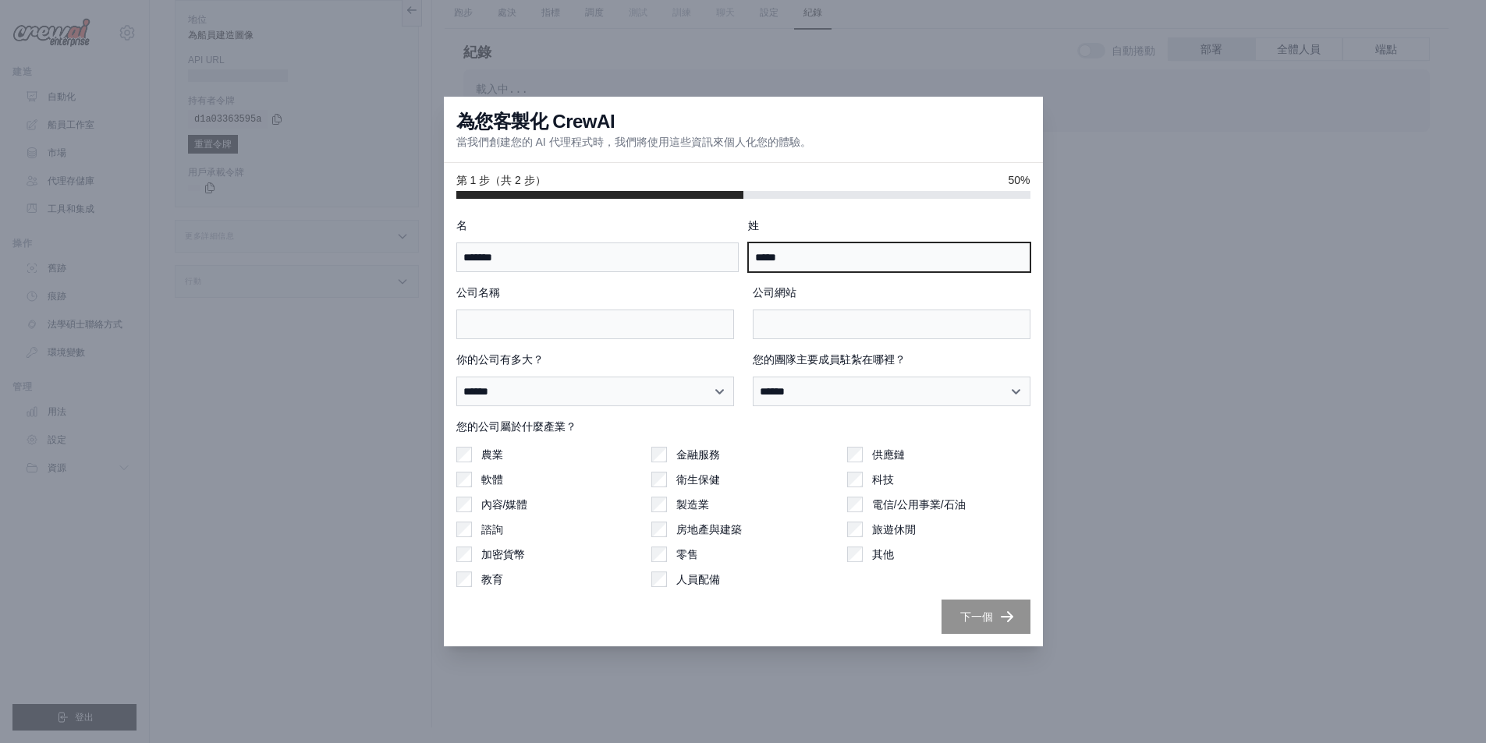
type input "*****"
click at [1006, 140] on div "為您客製化 CrewAI 當我們創建您的 AI 代理程式時，我們將使用這些資訊來個人化您的體驗。" at bounding box center [743, 130] width 599 height 66
click at [883, 478] on font "科技" at bounding box center [883, 479] width 22 height 12
click at [874, 529] on font "旅遊休閒" at bounding box center [894, 529] width 44 height 12
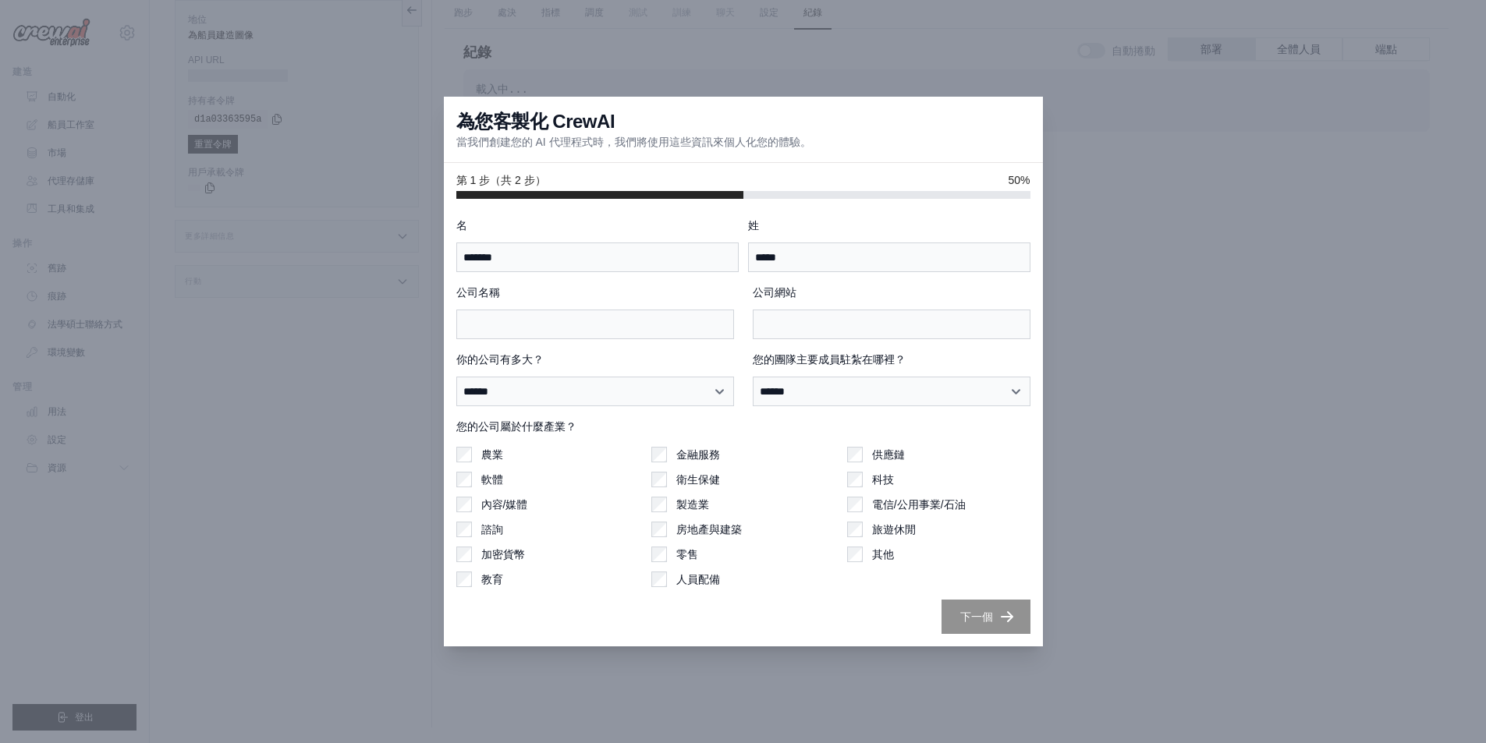
click at [872, 553] on font "其他" at bounding box center [883, 554] width 22 height 12
click at [865, 536] on div "旅遊休閒" at bounding box center [938, 530] width 183 height 16
click at [488, 487] on div "農業 軟體 內容/媒體 諮詢 加密貨幣 教育" at bounding box center [547, 517] width 183 height 140
click at [488, 501] on font "內容/媒體" at bounding box center [504, 504] width 47 height 12
click at [875, 396] on select "****** ********* ** ** **** ** ****** ****" at bounding box center [892, 392] width 278 height 30
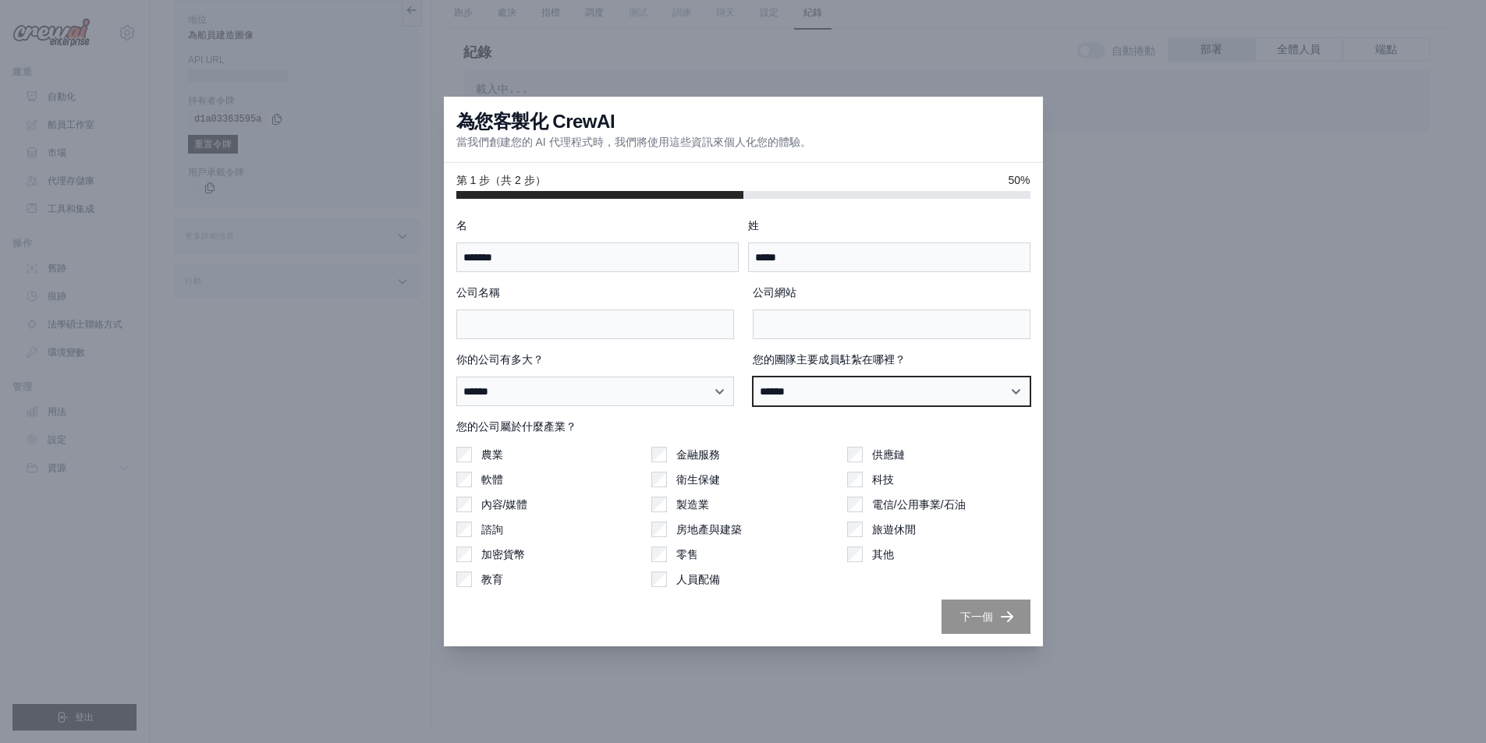
select select "**********"
click at [753, 377] on select "****** ********* ** ** **** ** ****** ****" at bounding box center [892, 392] width 278 height 30
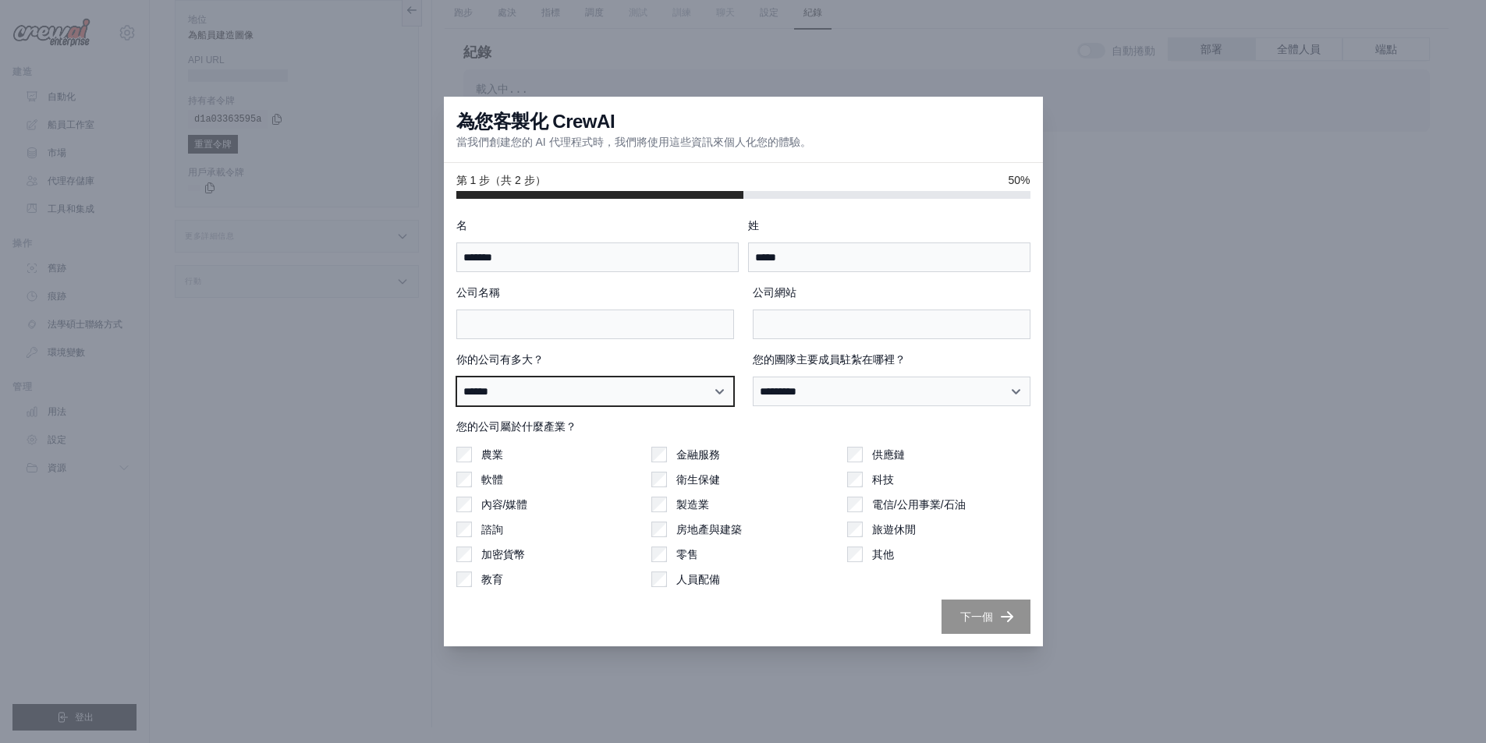
click at [622, 395] on select "**********" at bounding box center [595, 392] width 278 height 30
select select "**********"
click at [456, 377] on select "**********" at bounding box center [595, 392] width 278 height 30
click at [677, 430] on label "您的公司屬於什麼產業？" at bounding box center [743, 427] width 574 height 16
click at [964, 597] on div "**********" at bounding box center [743, 426] width 574 height 416
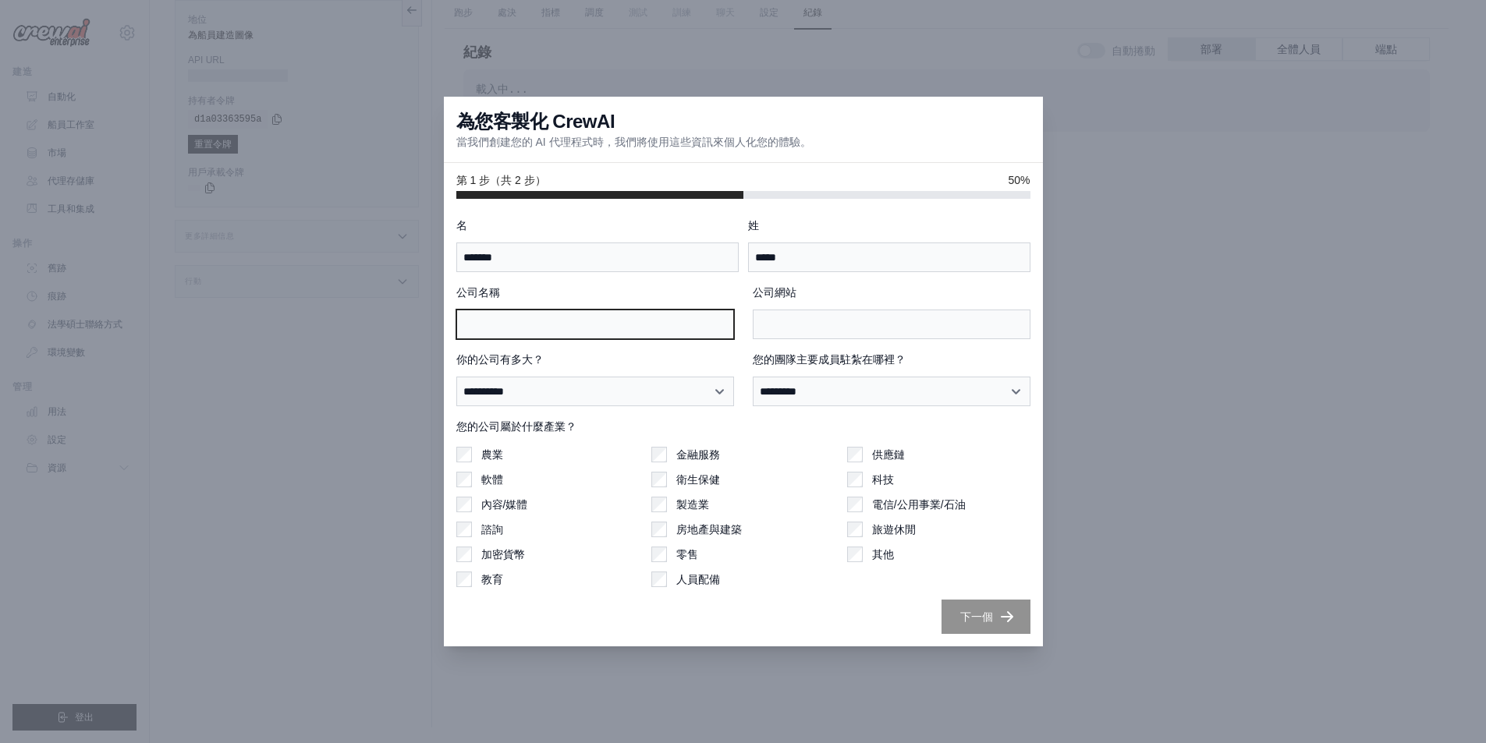
click at [600, 318] on input "公司名稱" at bounding box center [595, 325] width 278 height 30
click at [1155, 196] on div at bounding box center [743, 371] width 1486 height 743
click at [250, 196] on div at bounding box center [743, 371] width 1486 height 743
click at [322, 313] on div at bounding box center [743, 371] width 1486 height 743
click at [316, 317] on div at bounding box center [743, 371] width 1486 height 743
